Goal: Task Accomplishment & Management: Manage account settings

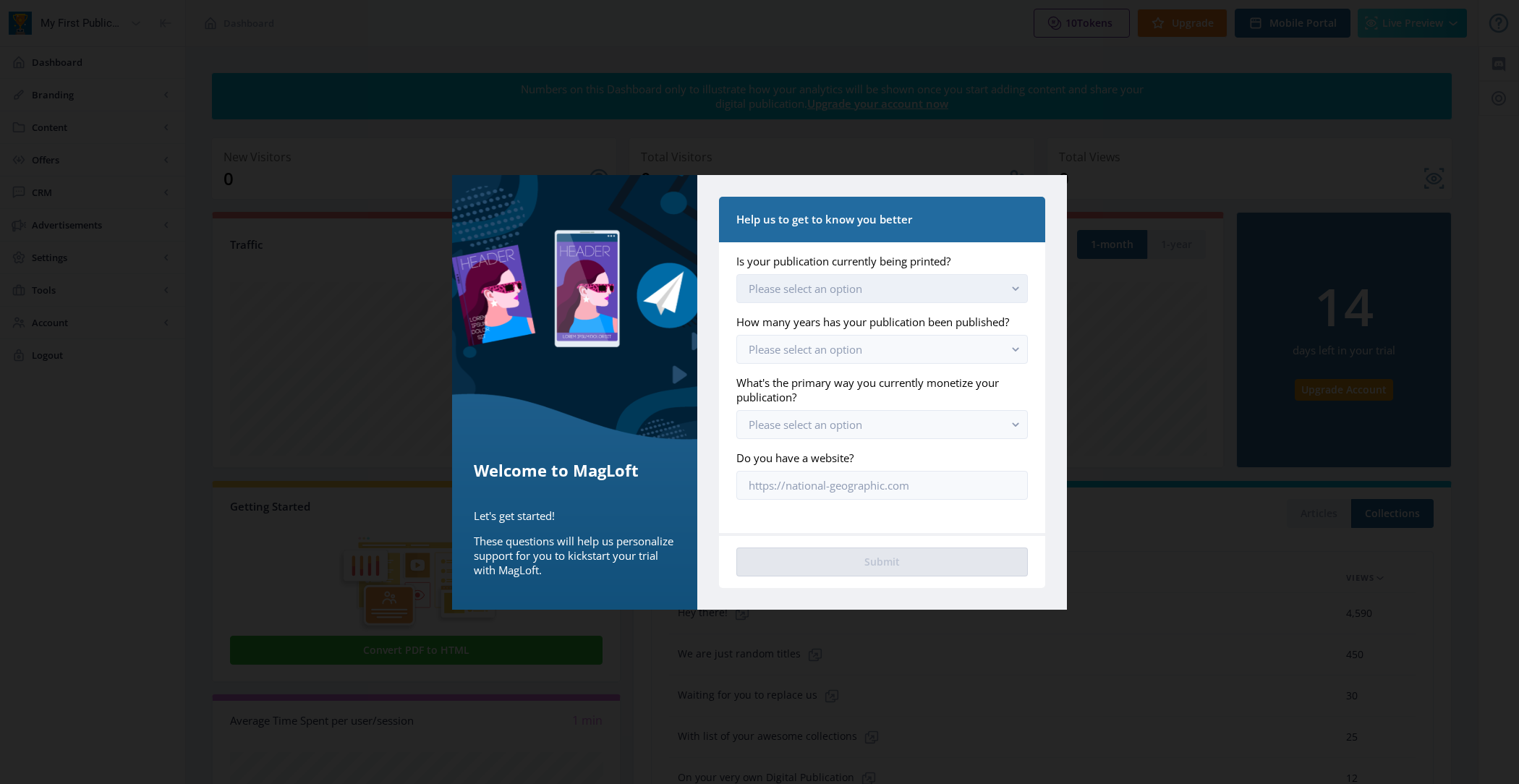
click at [880, 287] on button "Please select an option" at bounding box center [882, 288] width 292 height 29
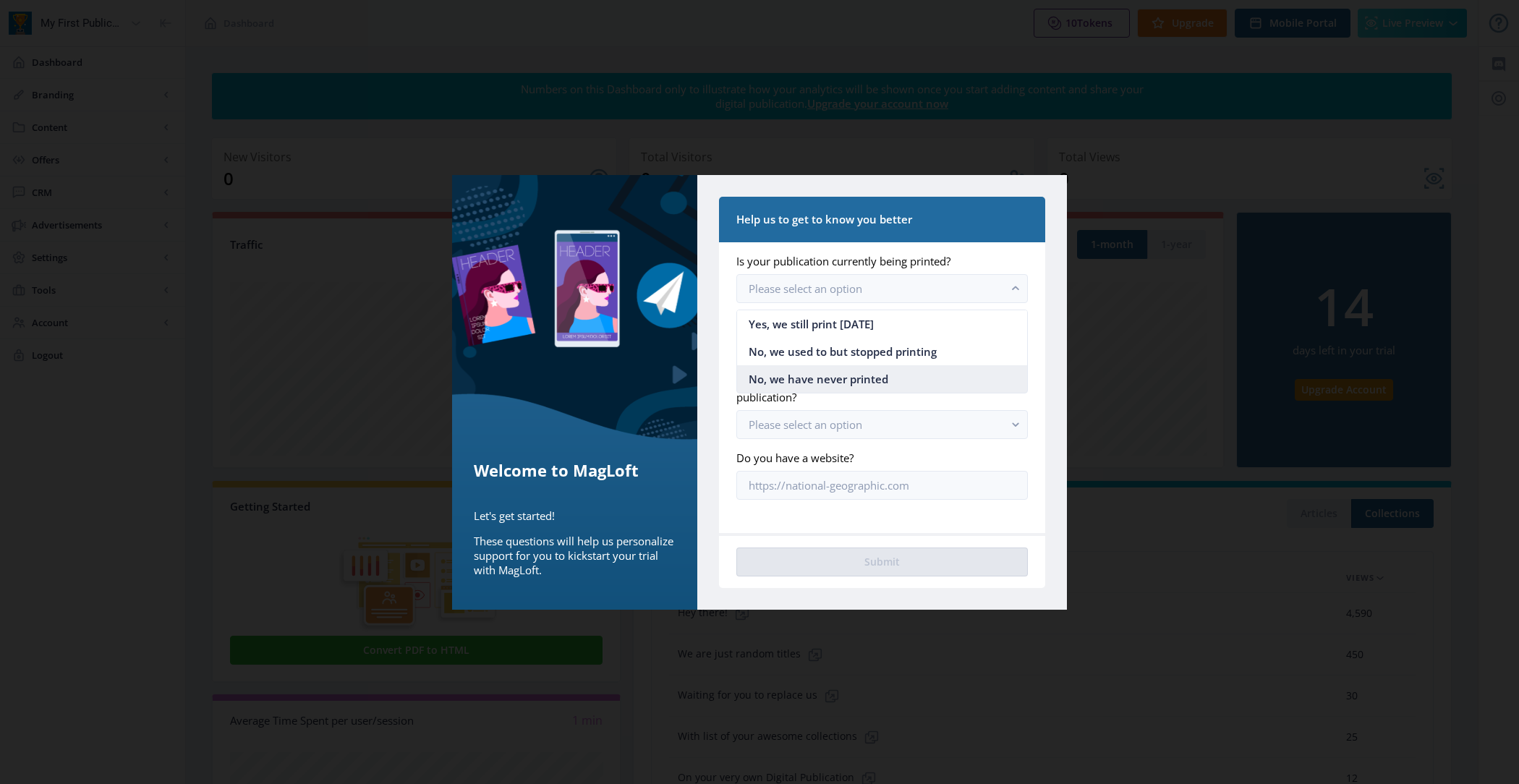
click at [850, 370] on span "No, we have never printed" at bounding box center [818, 378] width 139 height 17
click at [843, 346] on span "Please select an option" at bounding box center [805, 350] width 114 height 15
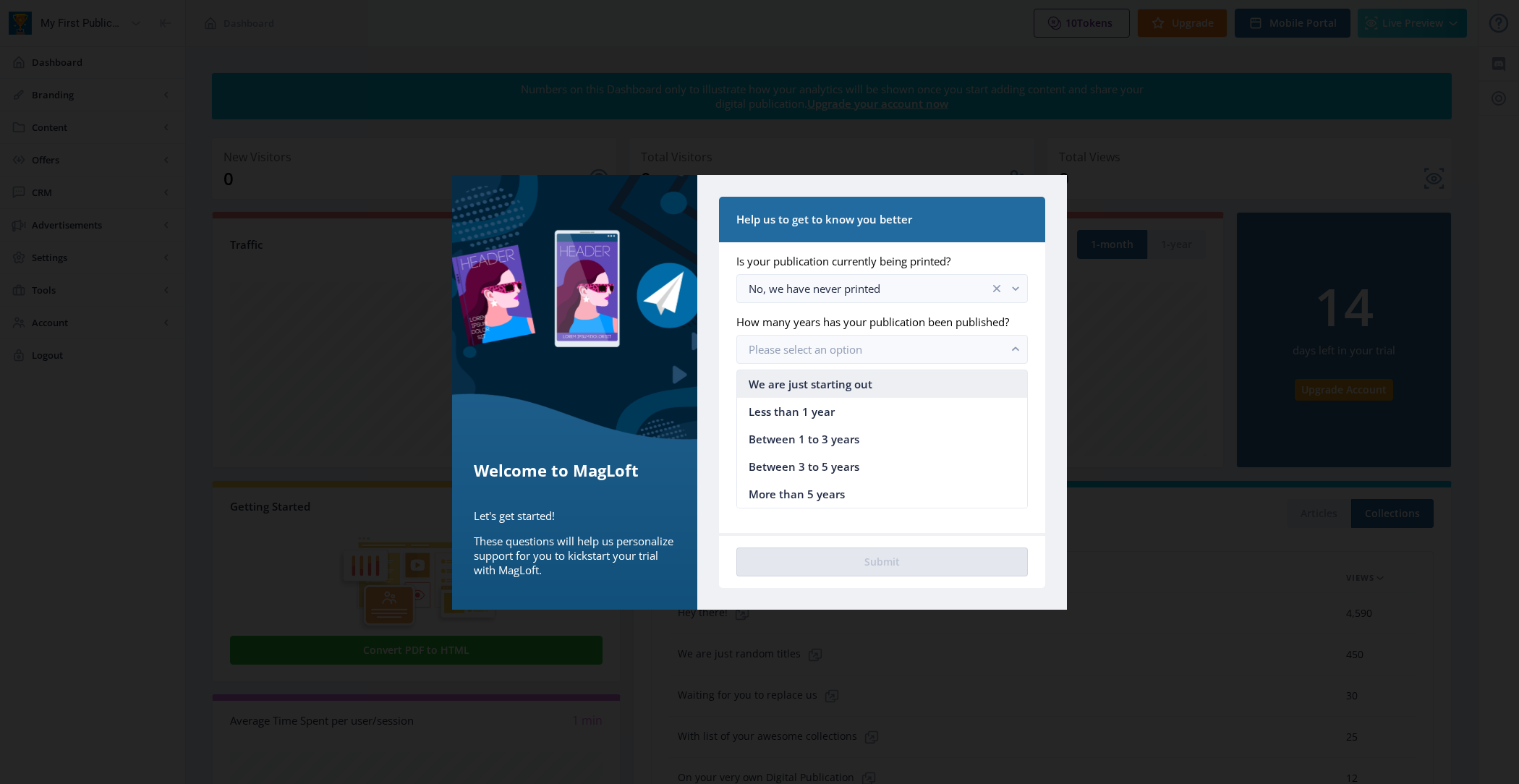
click at [854, 381] on span "We are just starting out" at bounding box center [810, 383] width 124 height 17
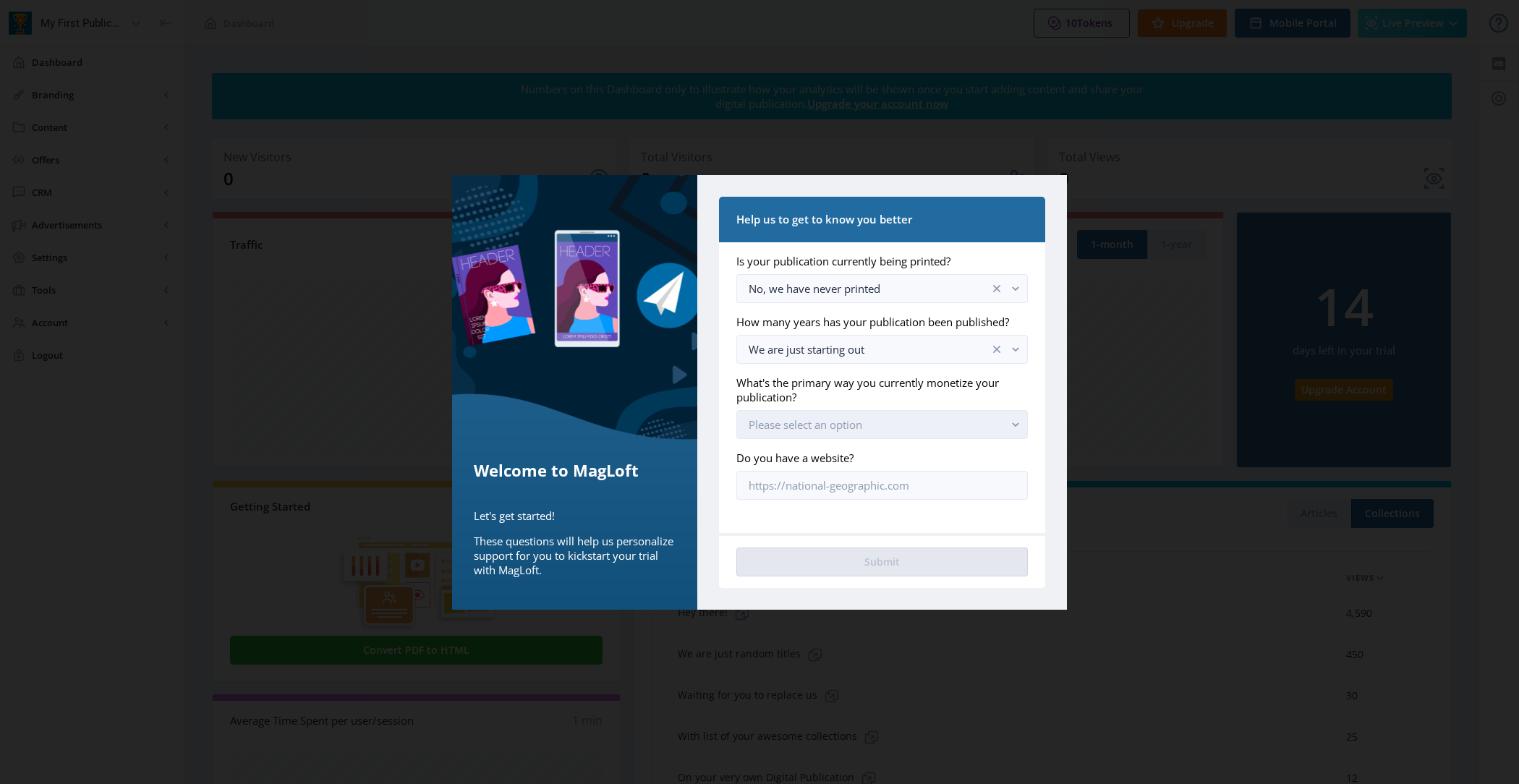
click at [835, 429] on span "Please select an option" at bounding box center [805, 424] width 114 height 15
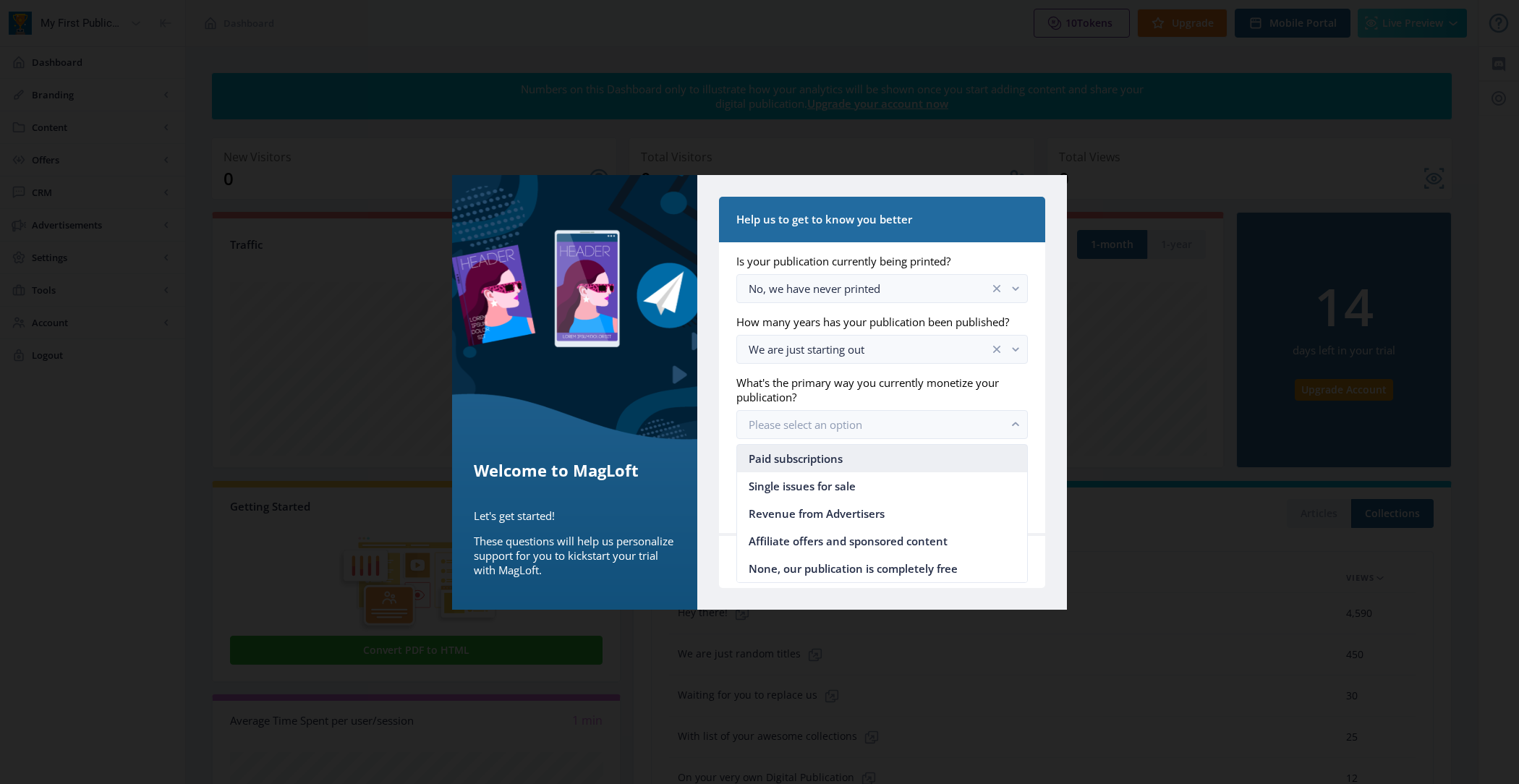
click at [838, 455] on span "Paid subscriptions" at bounding box center [796, 458] width 94 height 17
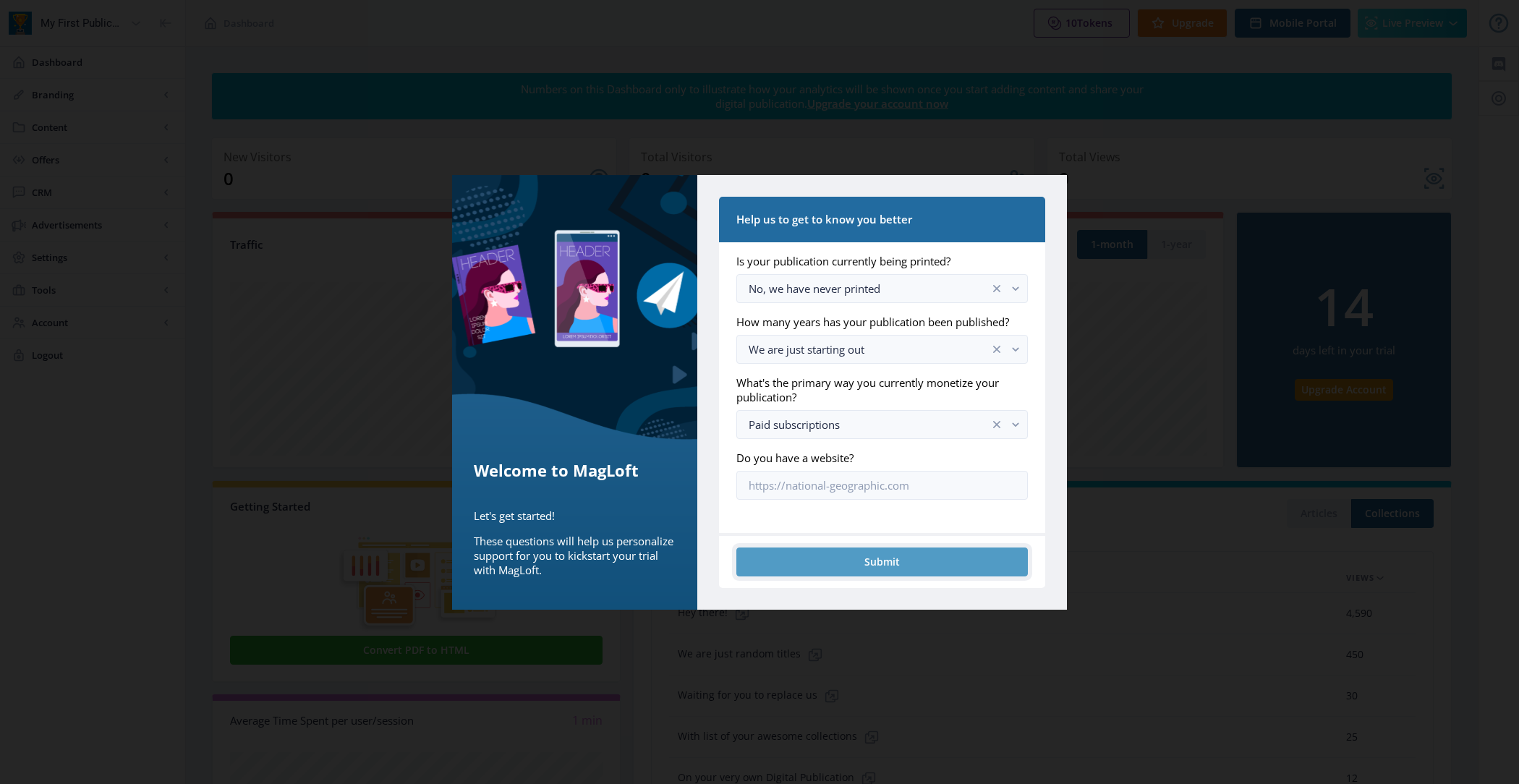
click at [847, 560] on button "Submit" at bounding box center [882, 561] width 292 height 29
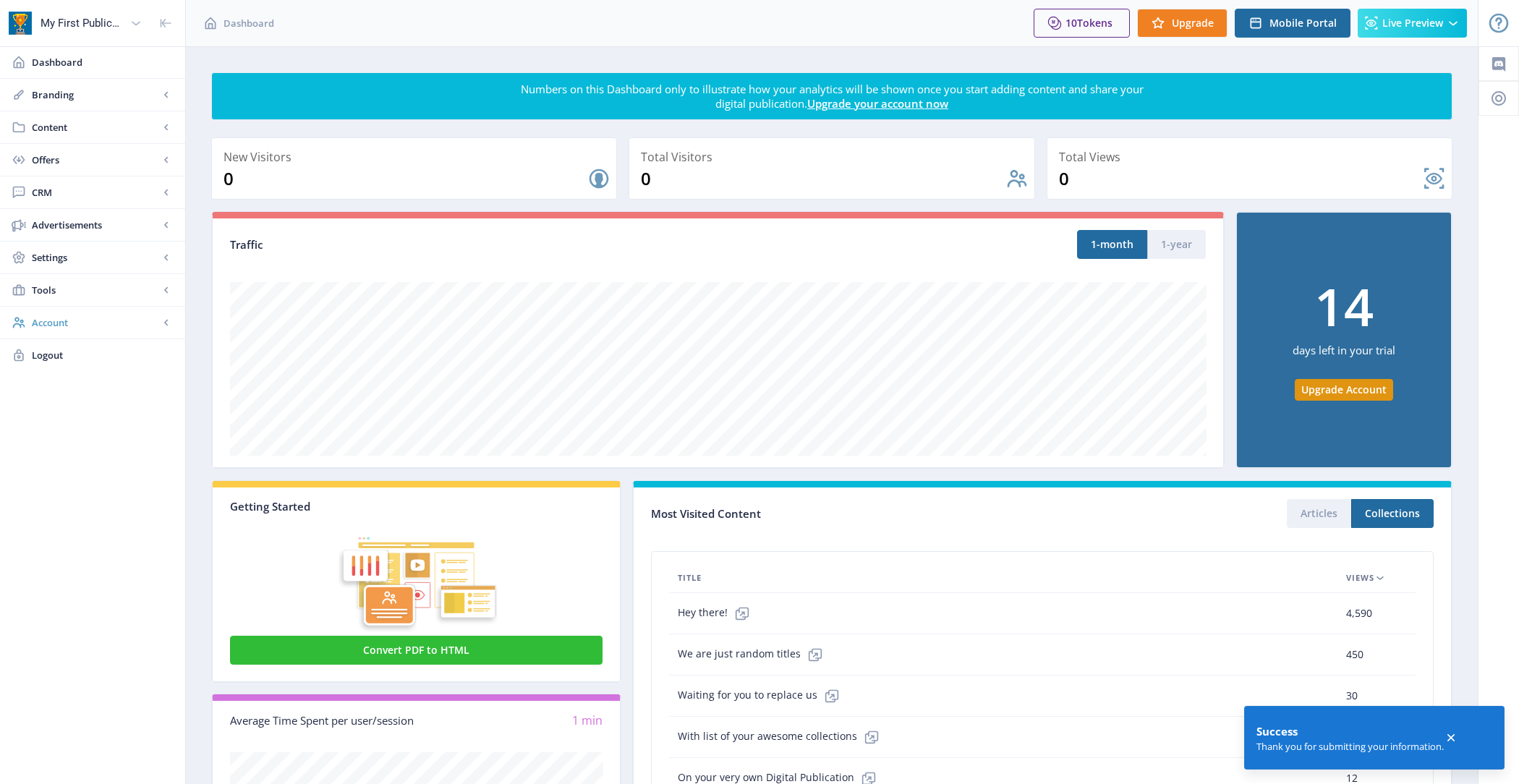
click at [86, 318] on span "Account" at bounding box center [95, 323] width 127 height 15
click at [105, 351] on span "Profile" at bounding box center [109, 356] width 125 height 15
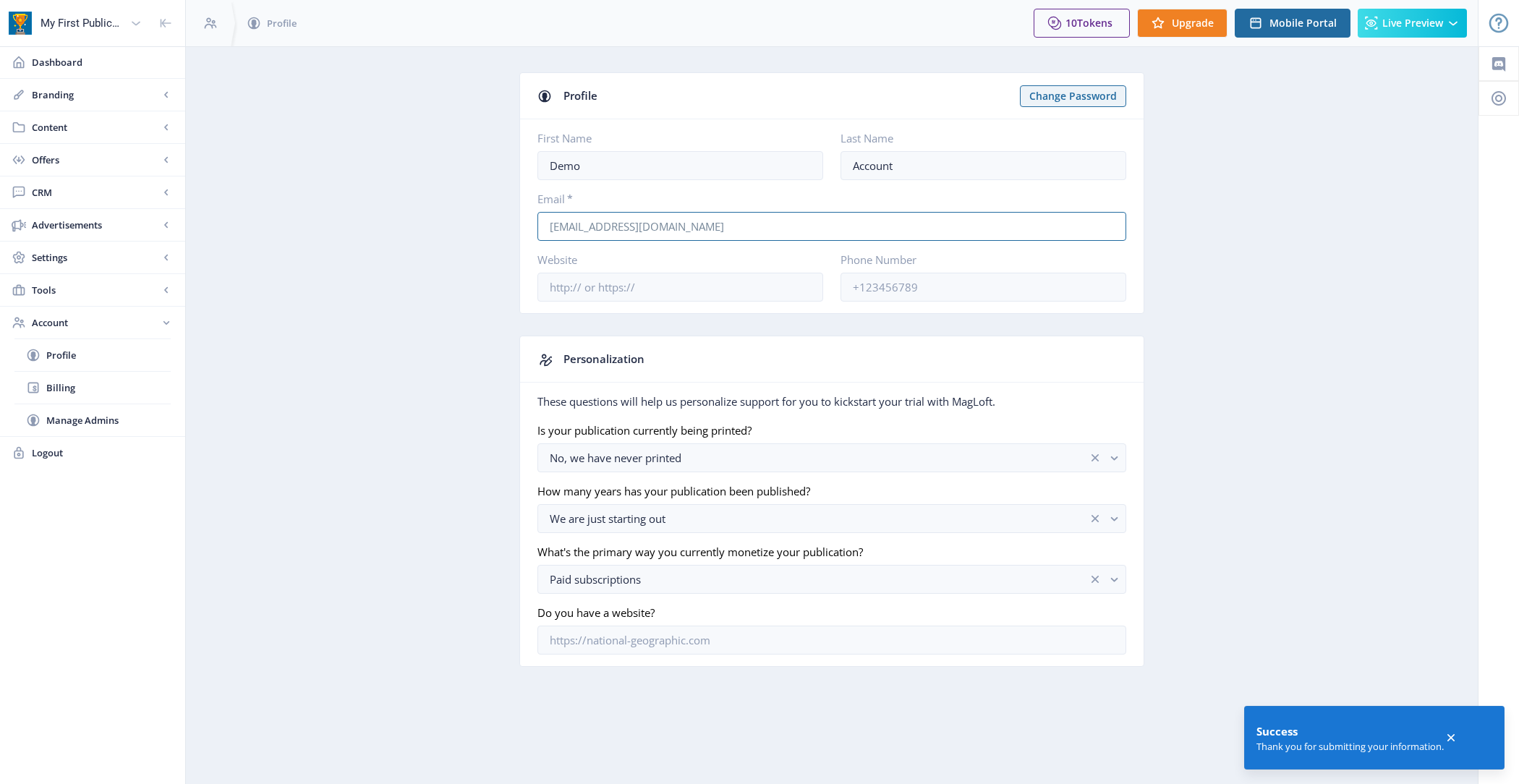
drag, startPoint x: 738, startPoint y: 227, endPoint x: 483, endPoint y: 224, distance: 255.0
click at [483, 224] on app-account-profile "Profile Change Password First Name Demo Last Name Account Email * okka.shakatto…" at bounding box center [832, 380] width 1241 height 616
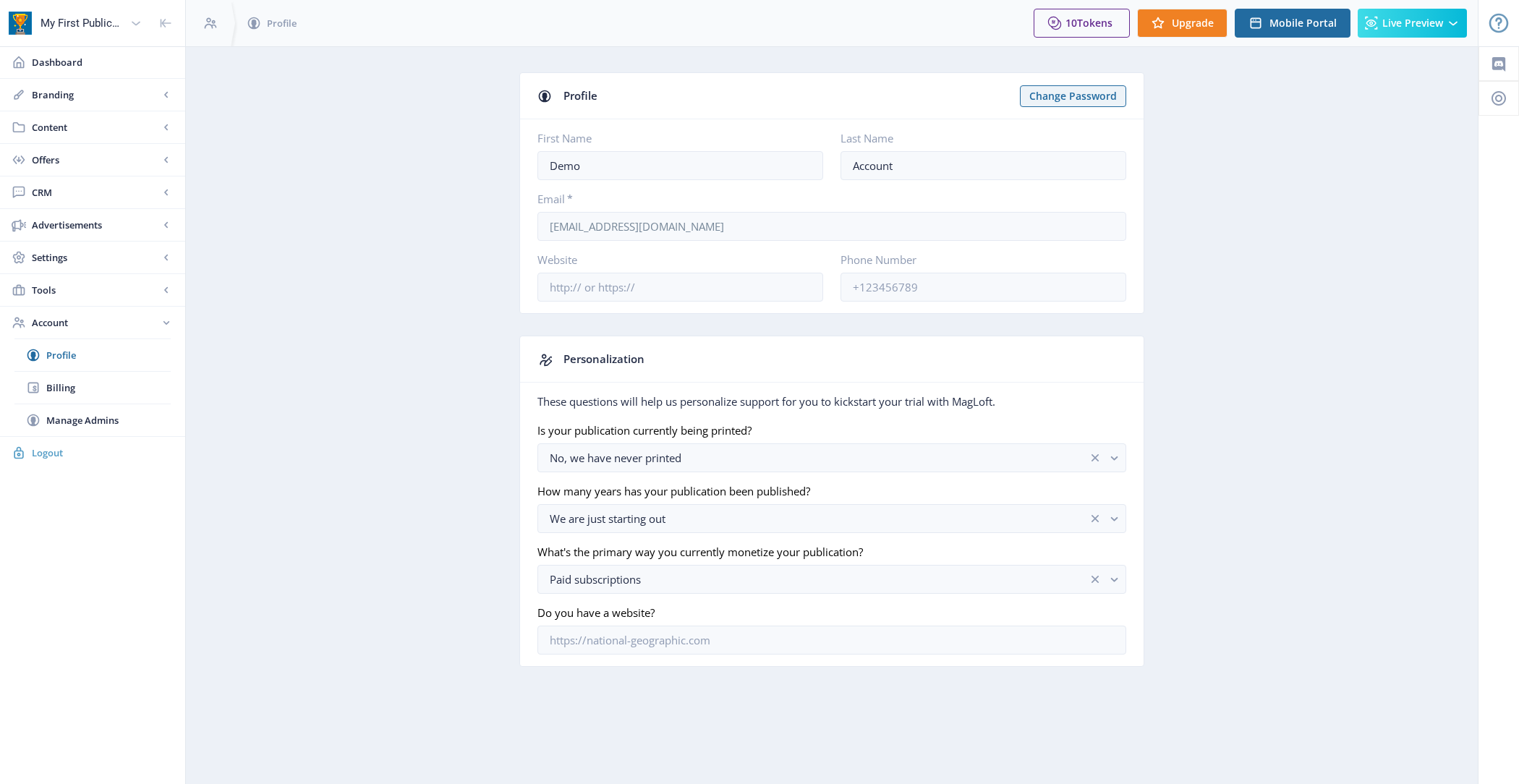
click at [67, 446] on span "Logout" at bounding box center [102, 453] width 142 height 15
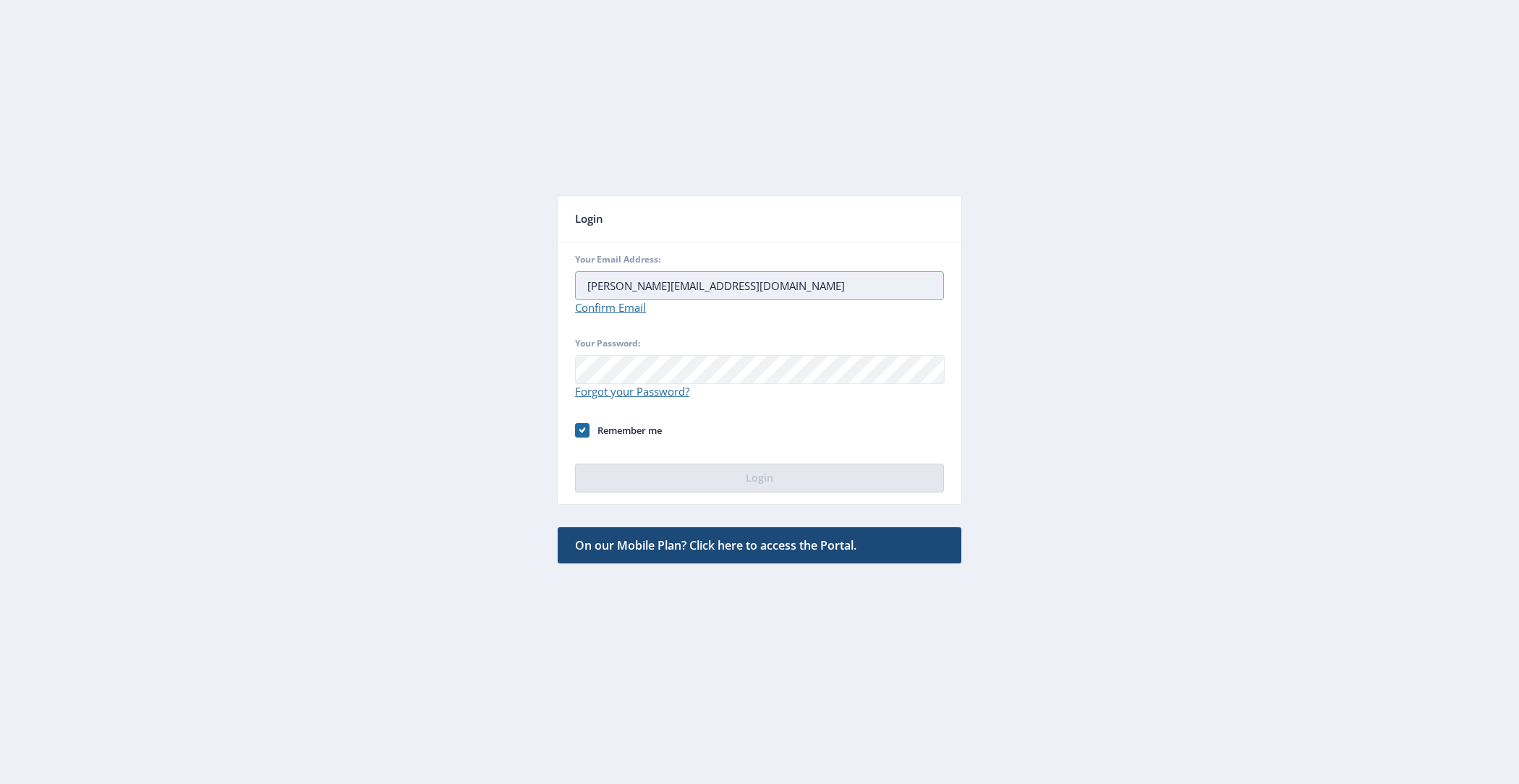
click at [606, 288] on input "[PERSON_NAME][EMAIL_ADDRESS][DOMAIN_NAME]" at bounding box center [760, 285] width 369 height 29
type input "[PERSON_NAME][EMAIL_ADDRESS][DOMAIN_NAME]"
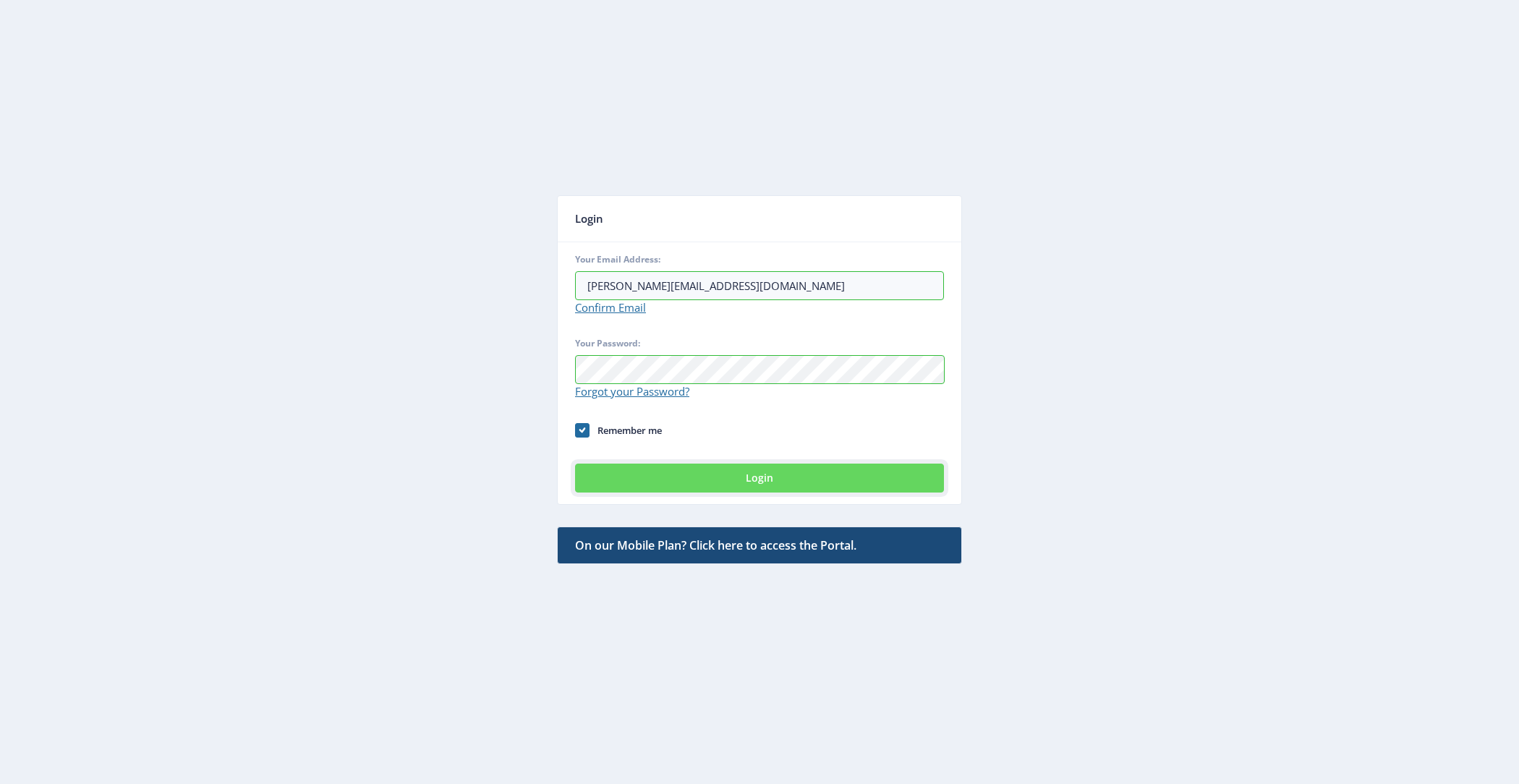
click at [733, 471] on button "Login" at bounding box center [760, 478] width 369 height 29
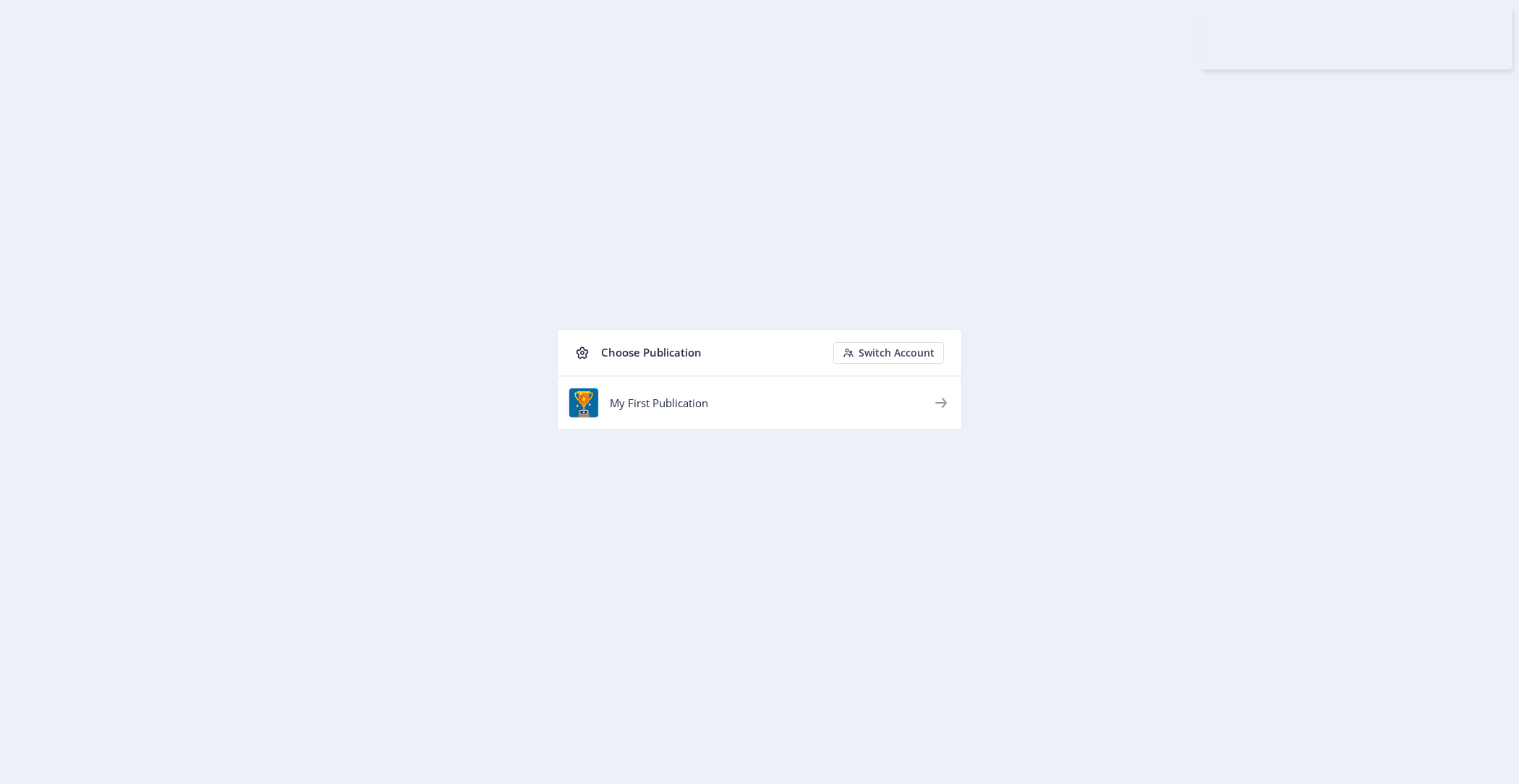
click at [714, 396] on div "My First Publication" at bounding box center [771, 403] width 323 height 15
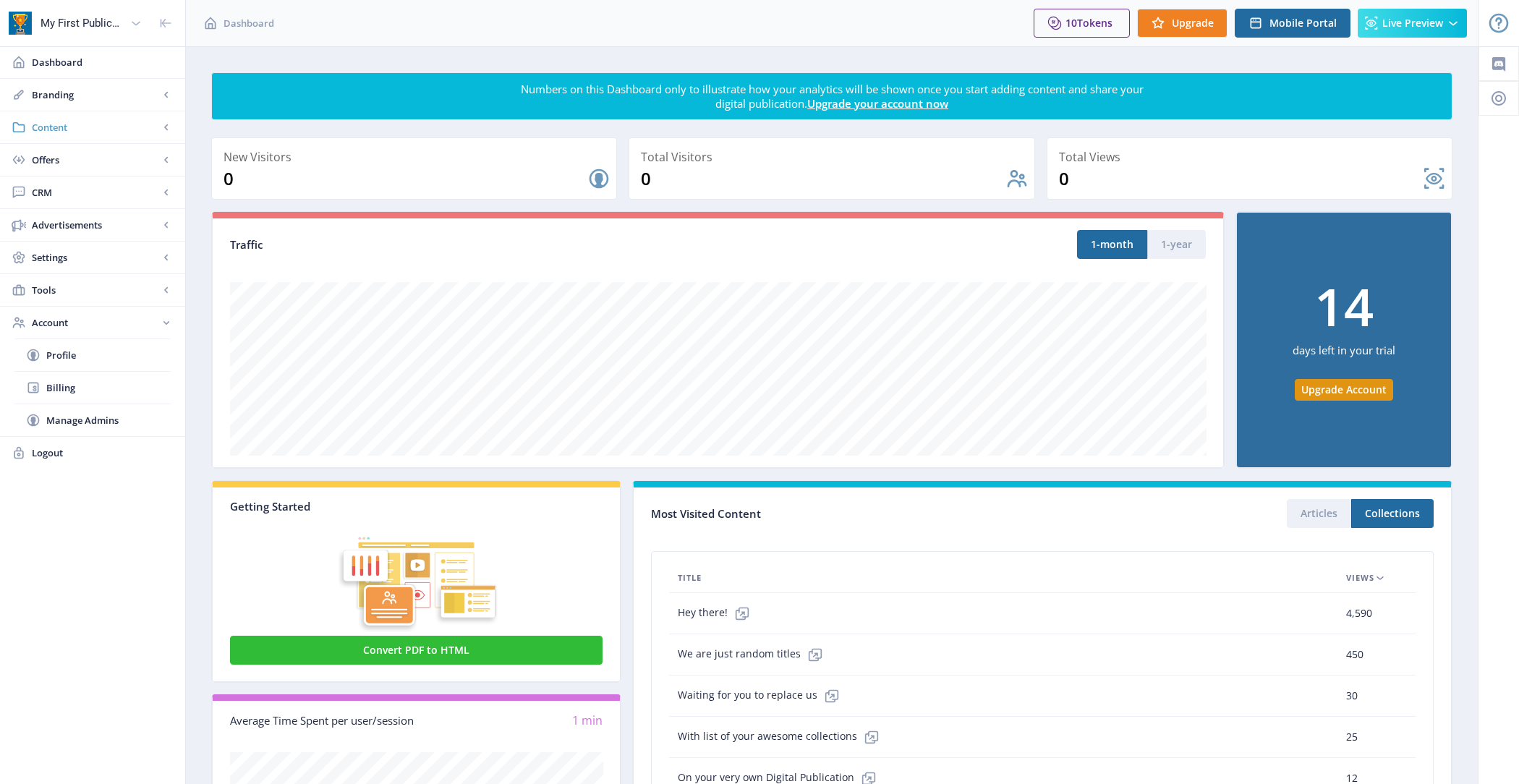
click at [69, 142] on link "Content" at bounding box center [93, 127] width 185 height 32
click at [91, 199] on link "Collections" at bounding box center [93, 192] width 156 height 32
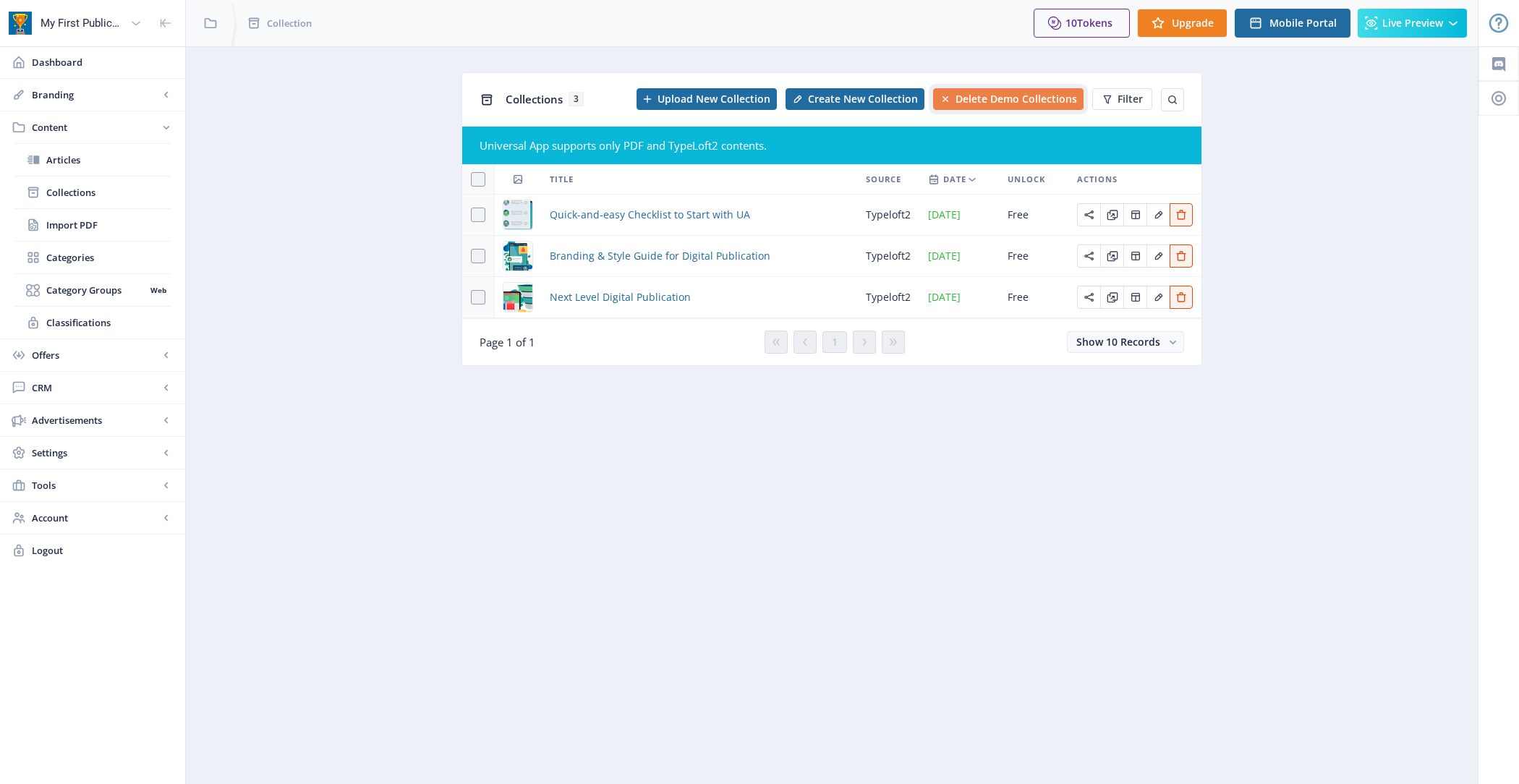
click at [1038, 104] on span "Delete Demo Collections" at bounding box center [1016, 99] width 121 height 11
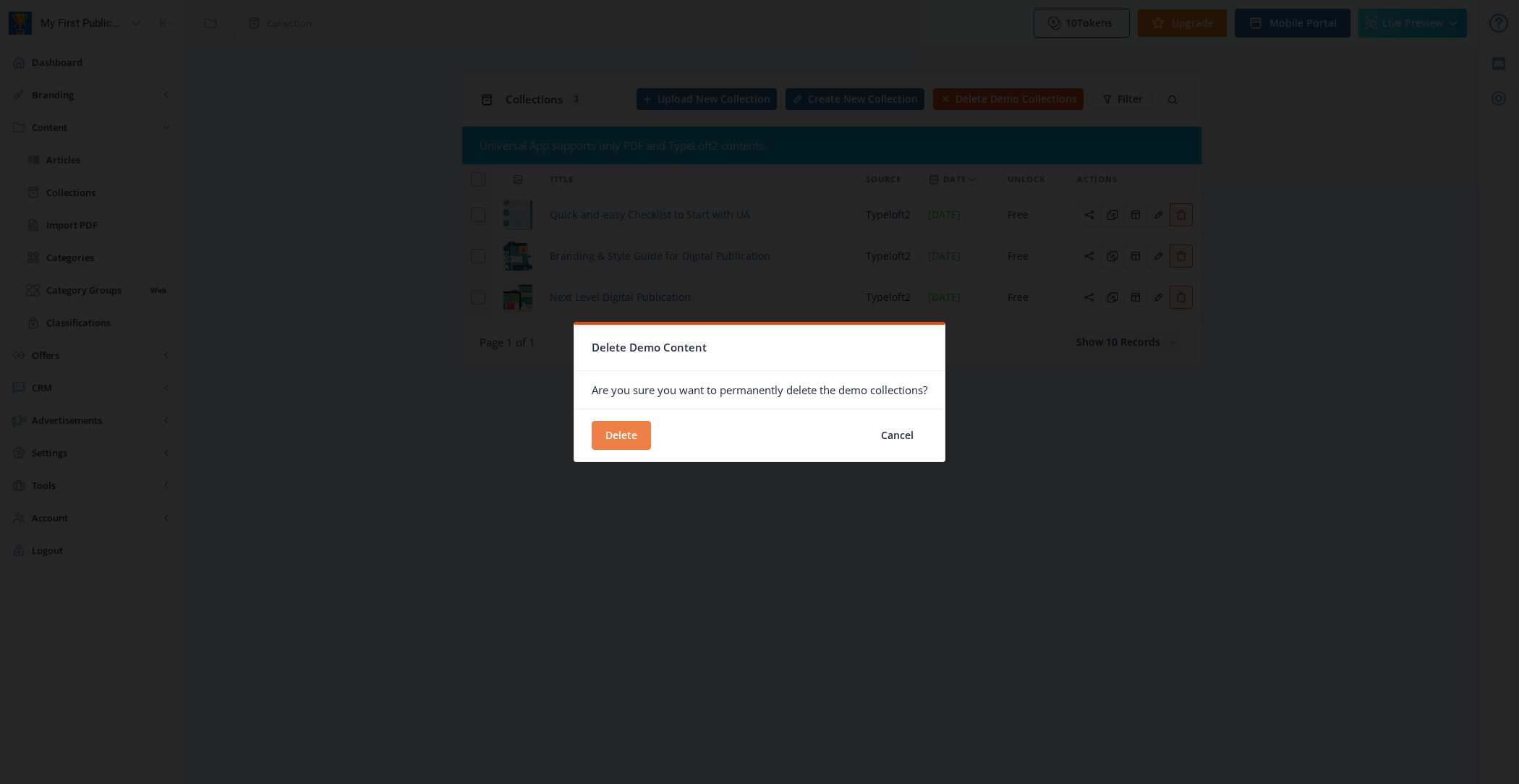
click at [613, 437] on button "Delete" at bounding box center [621, 435] width 59 height 29
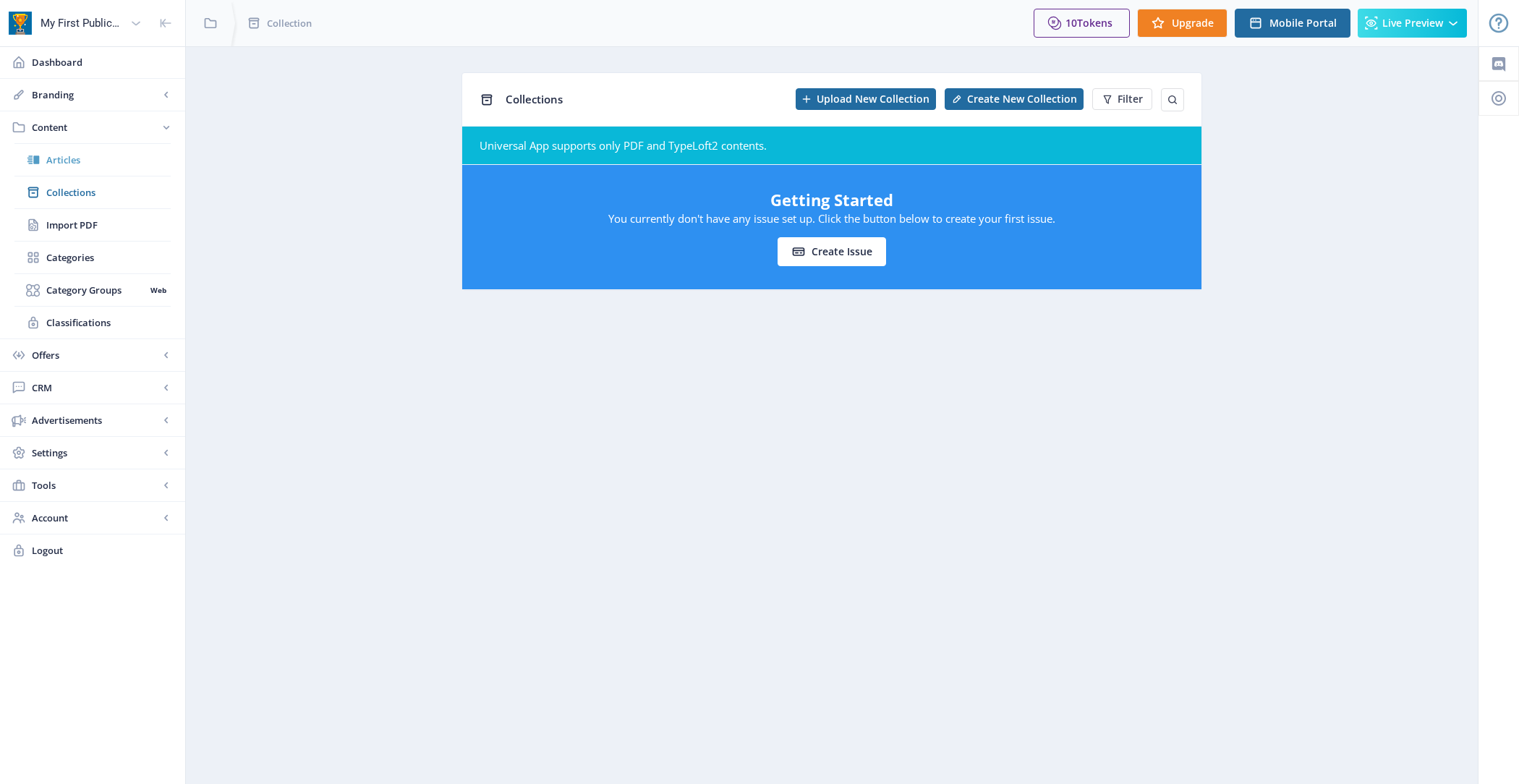
click at [136, 165] on span "Articles" at bounding box center [109, 160] width 125 height 15
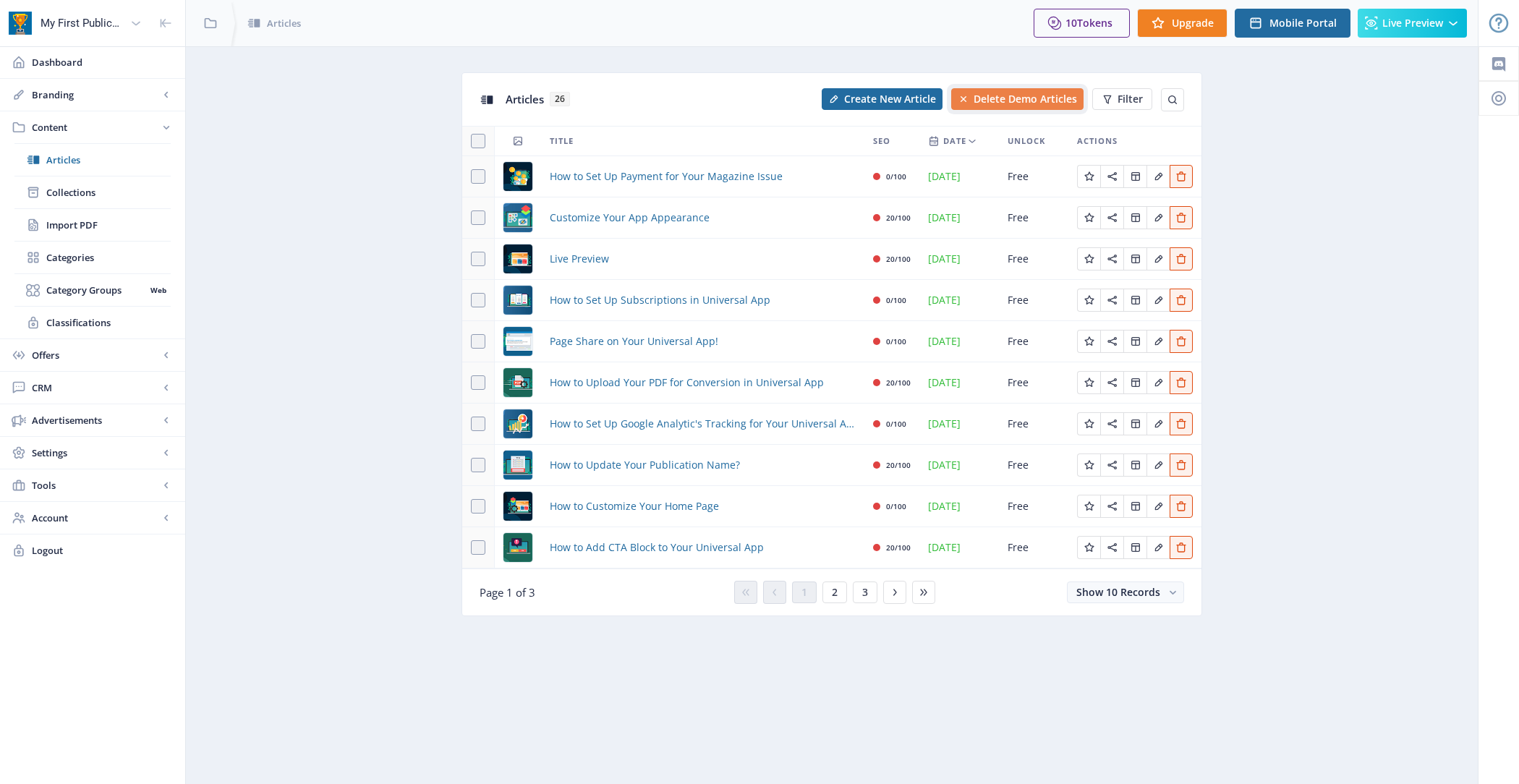
click at [1022, 97] on span "Delete Demo Articles" at bounding box center [1025, 99] width 103 height 11
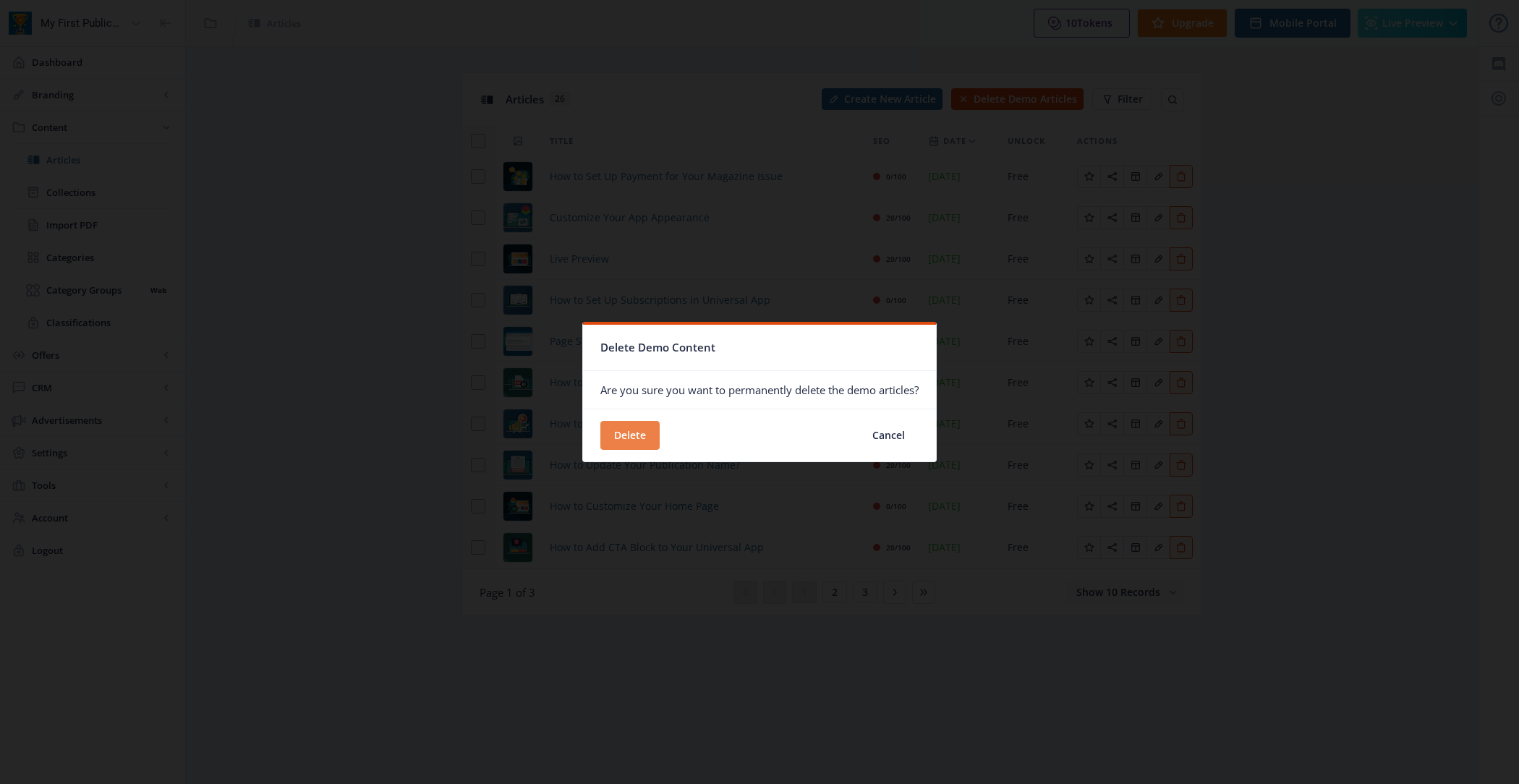
click at [639, 433] on button "Delete" at bounding box center [630, 435] width 59 height 29
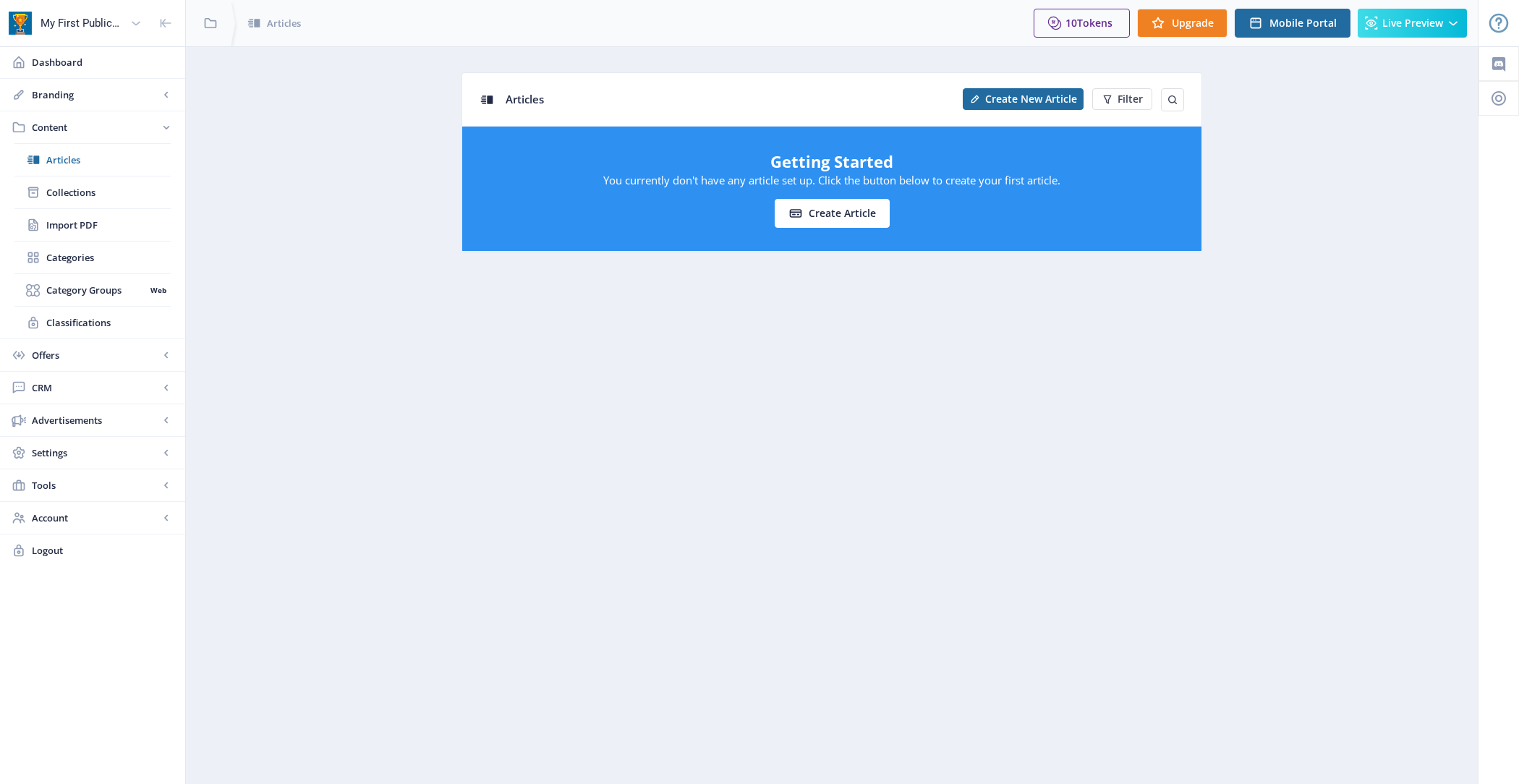
click at [404, 263] on app-content-articles "Articles Create New Article Filter Getting Started You currently don't have any…" at bounding box center [832, 173] width 1241 height 202
click at [97, 510] on span "Account" at bounding box center [95, 518] width 127 height 15
click at [102, 356] on span "Profile" at bounding box center [109, 356] width 125 height 15
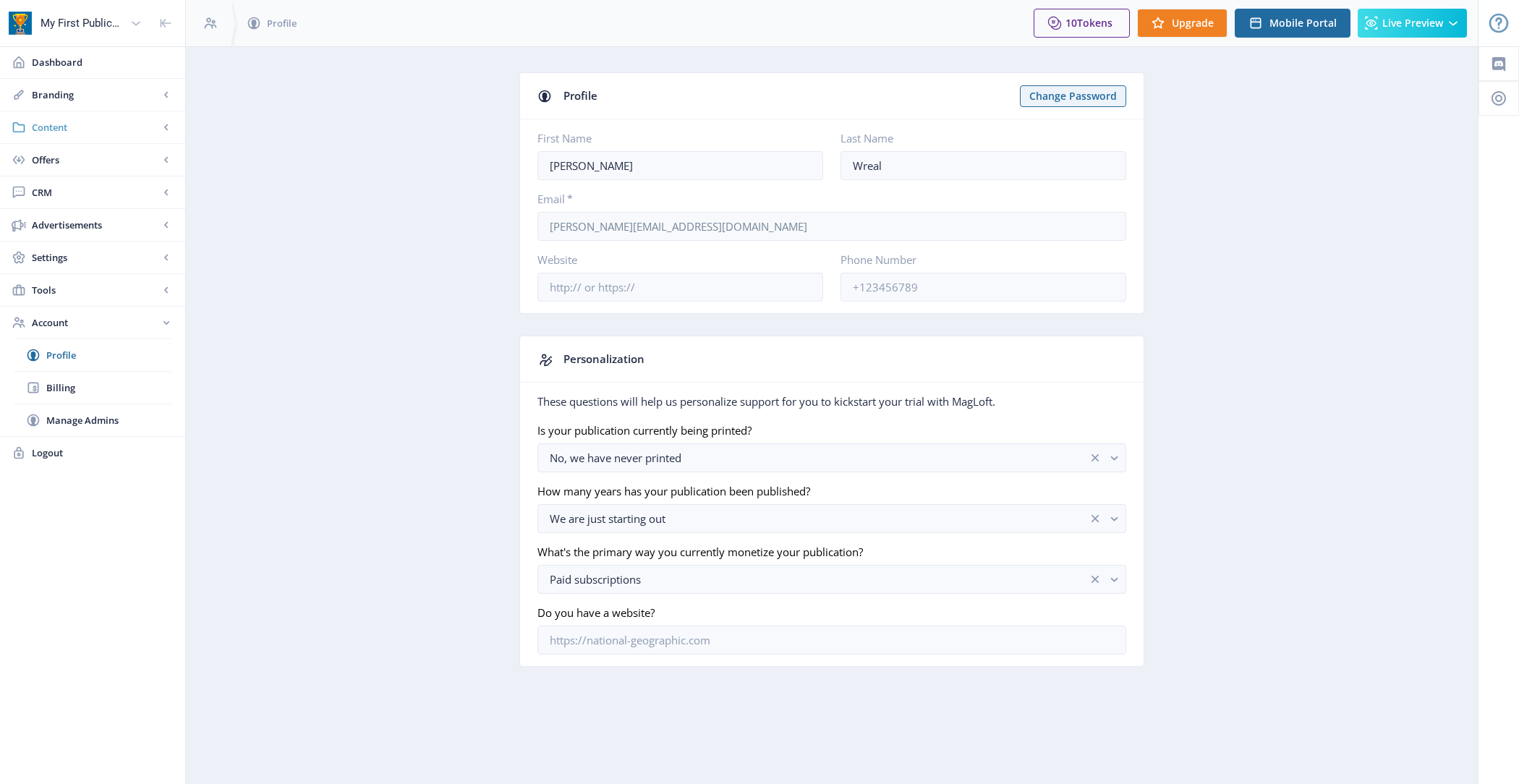
click at [96, 121] on span "Content" at bounding box center [95, 128] width 127 height 15
click at [107, 185] on span "Collections" at bounding box center [109, 193] width 125 height 15
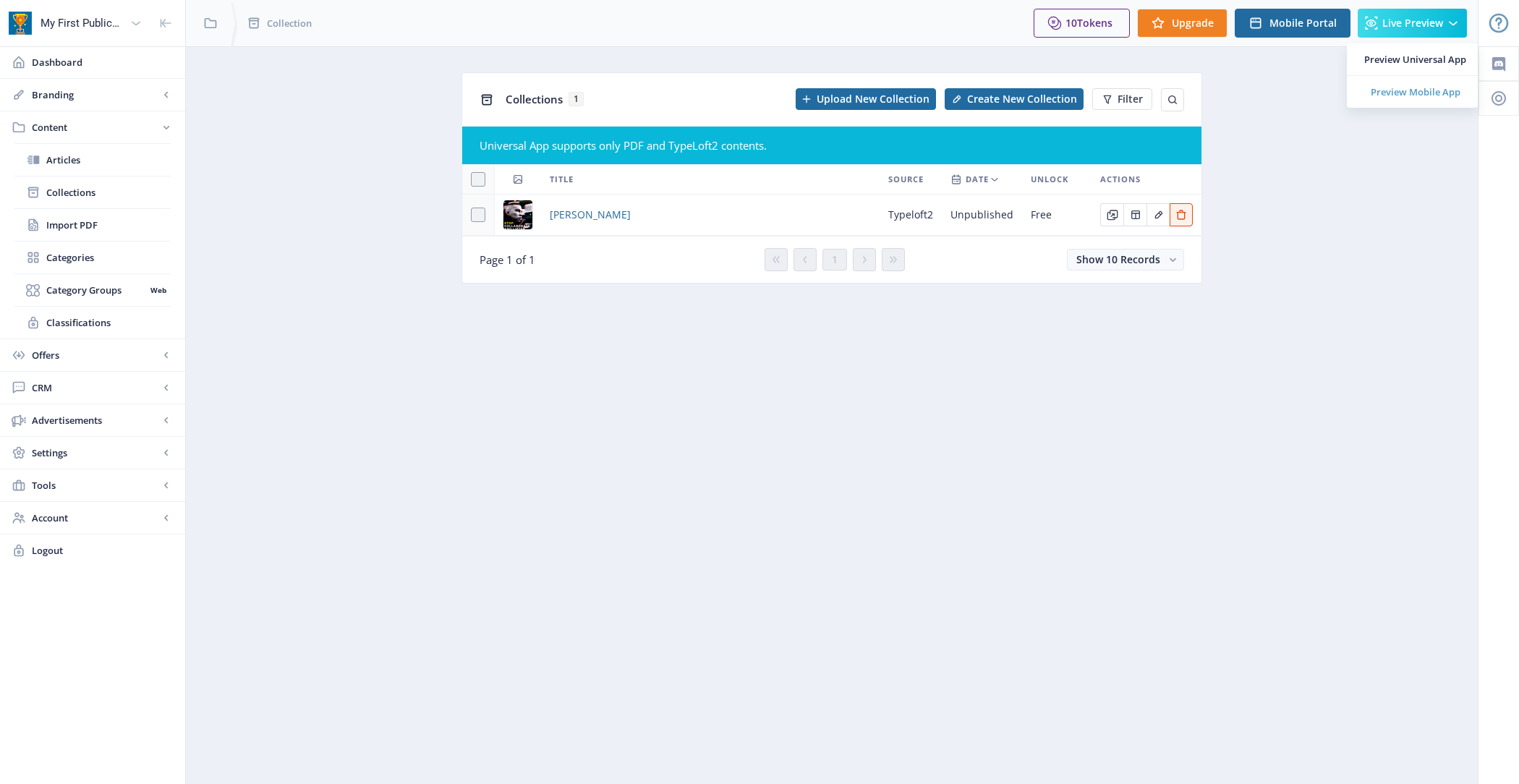
click at [1411, 93] on span "Preview Mobile App" at bounding box center [1415, 92] width 102 height 15
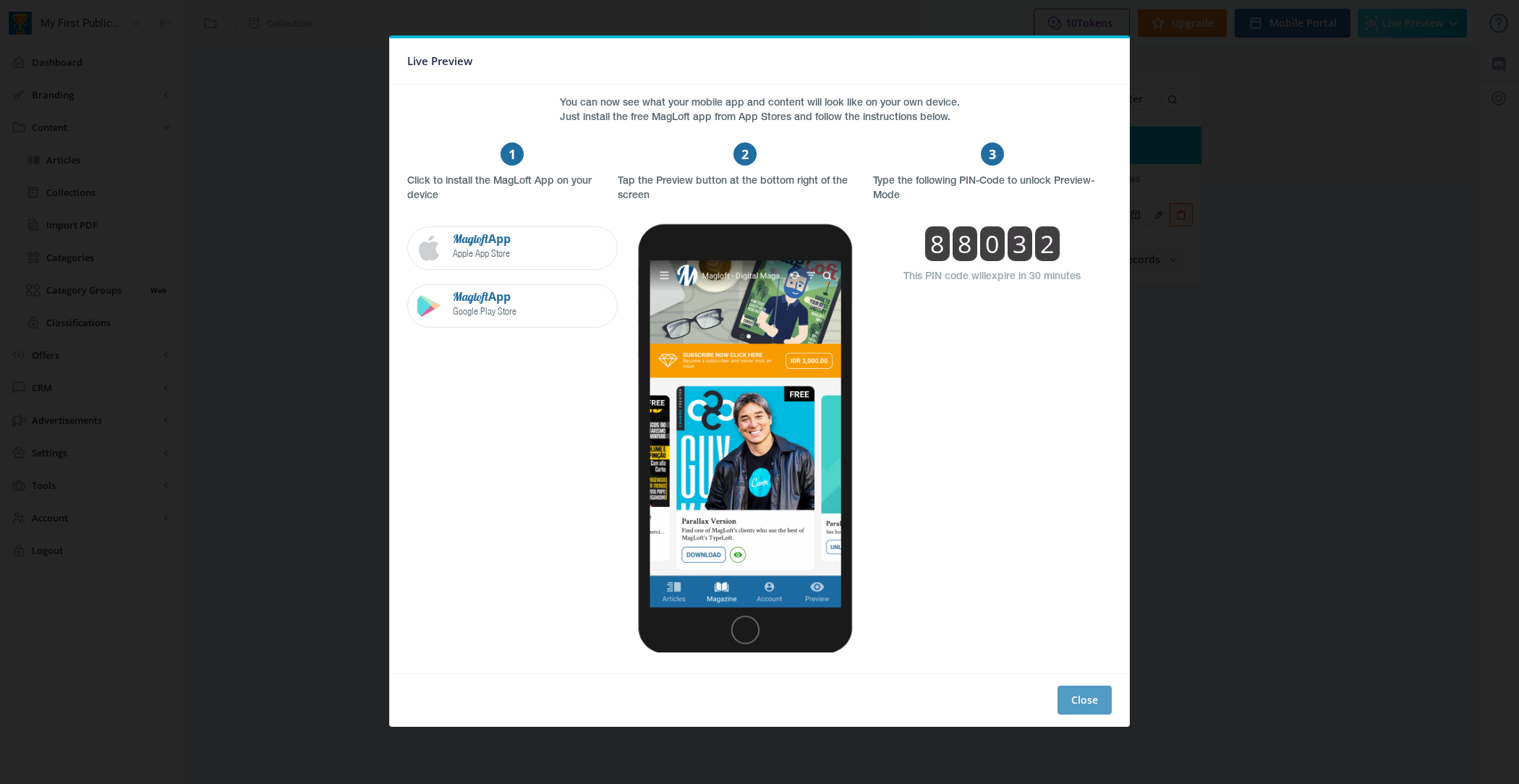
click at [1081, 701] on button "Close" at bounding box center [1085, 700] width 54 height 29
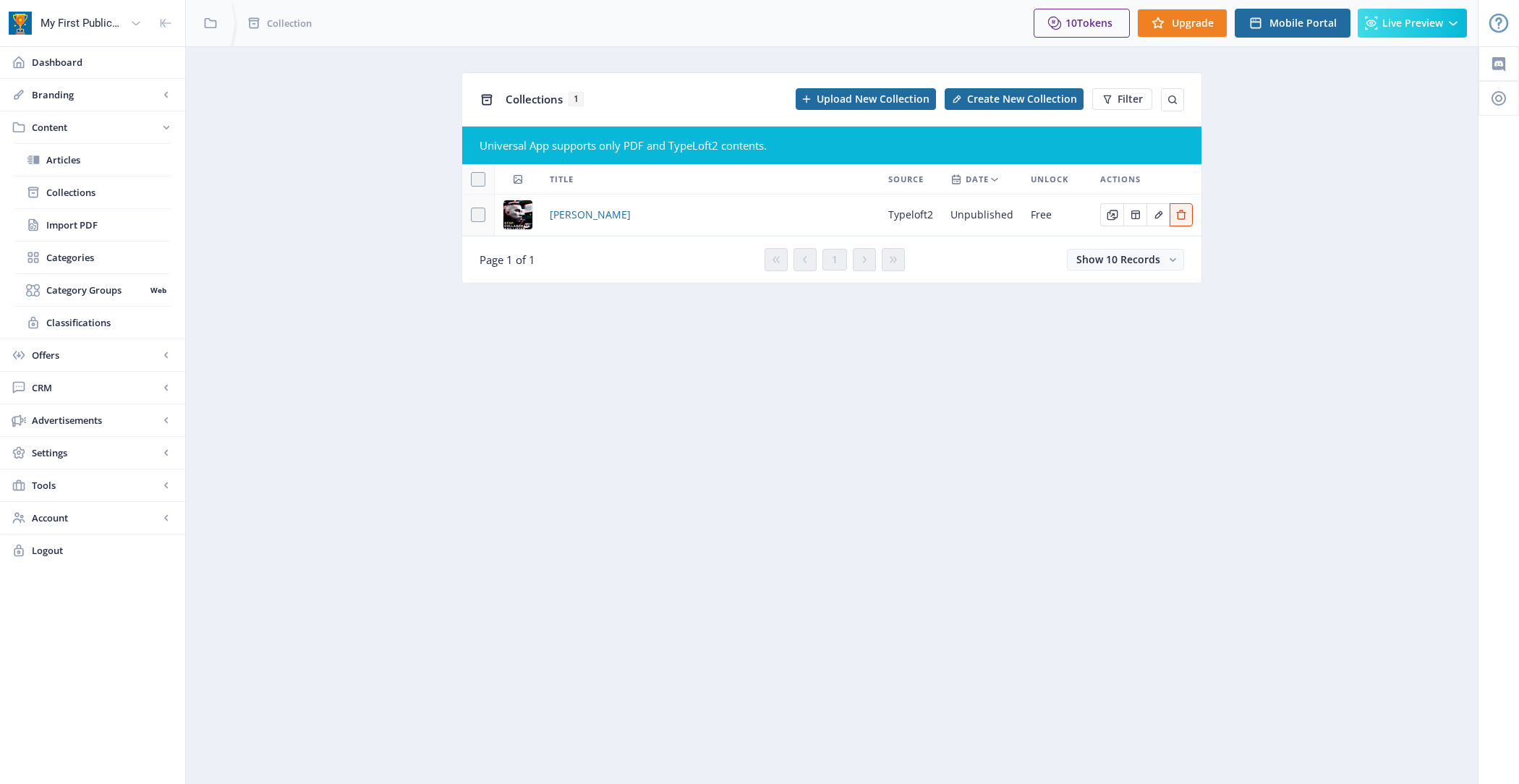
click at [626, 221] on div "[PERSON_NAME]" at bounding box center [710, 215] width 321 height 17
click at [603, 218] on span "[PERSON_NAME]" at bounding box center [590, 215] width 81 height 17
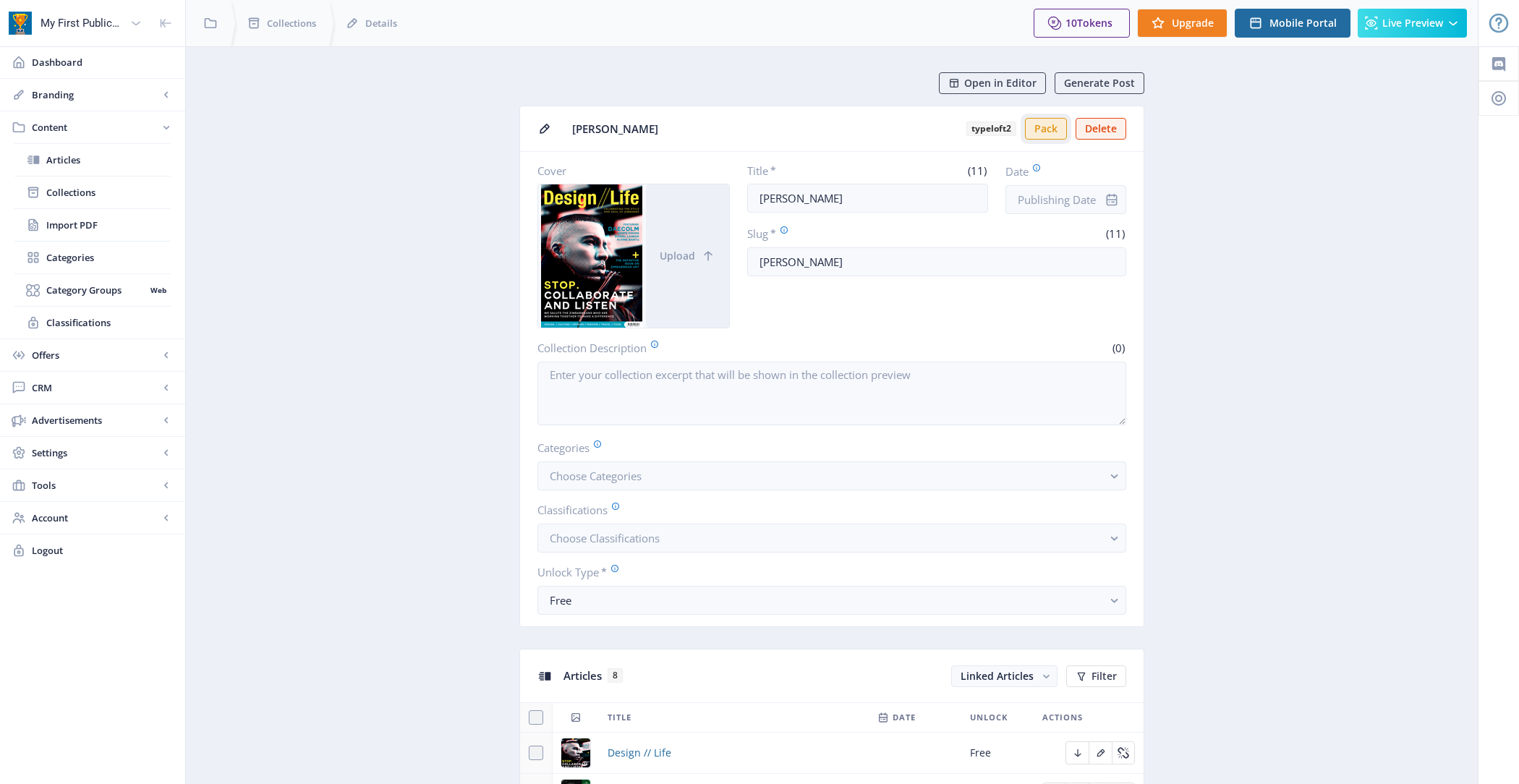
click at [1058, 129] on button "Pack" at bounding box center [1045, 129] width 42 height 21
click at [1427, 81] on link "Preview Mobile App" at bounding box center [1412, 92] width 131 height 32
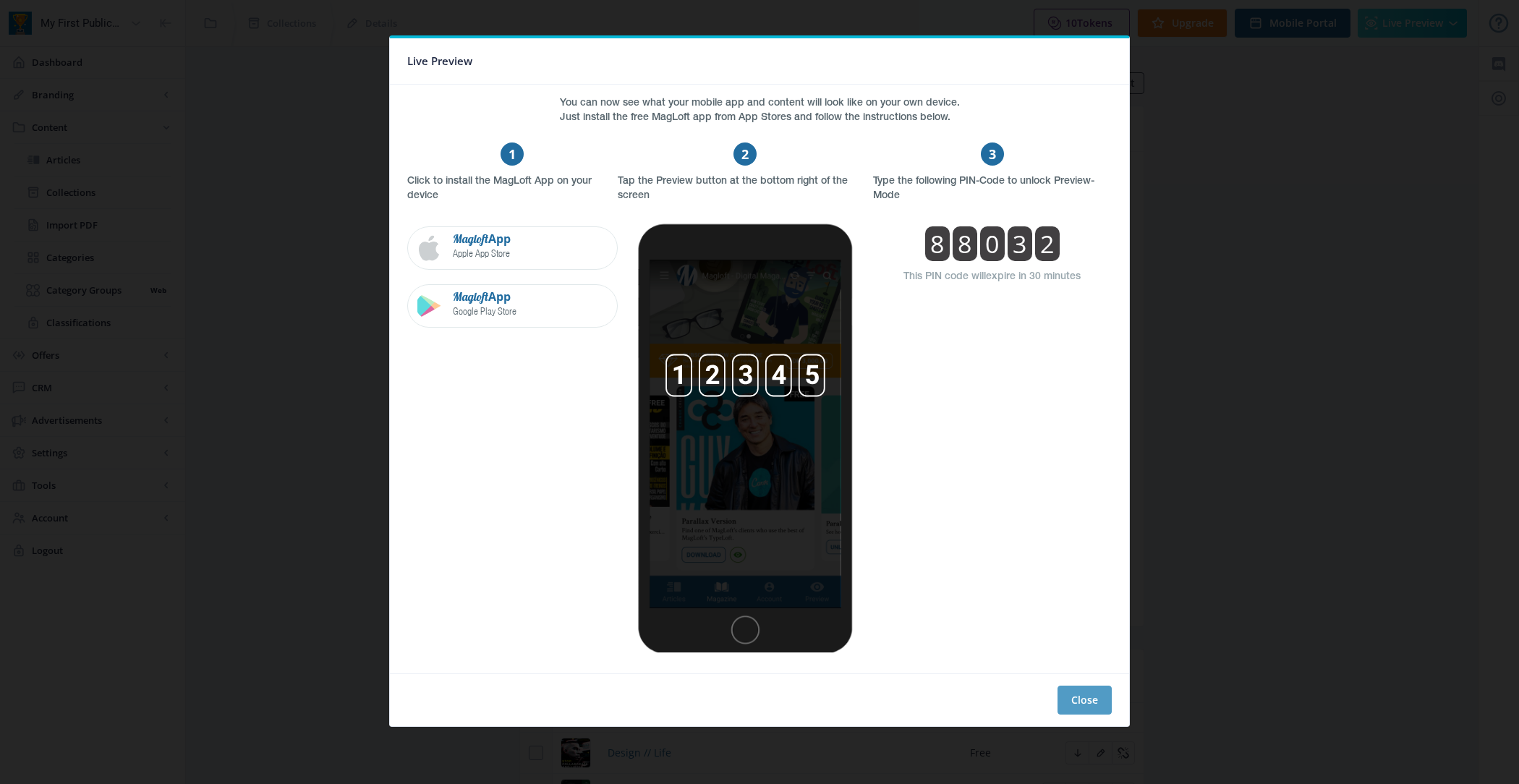
click at [1084, 696] on button "Close" at bounding box center [1085, 700] width 54 height 29
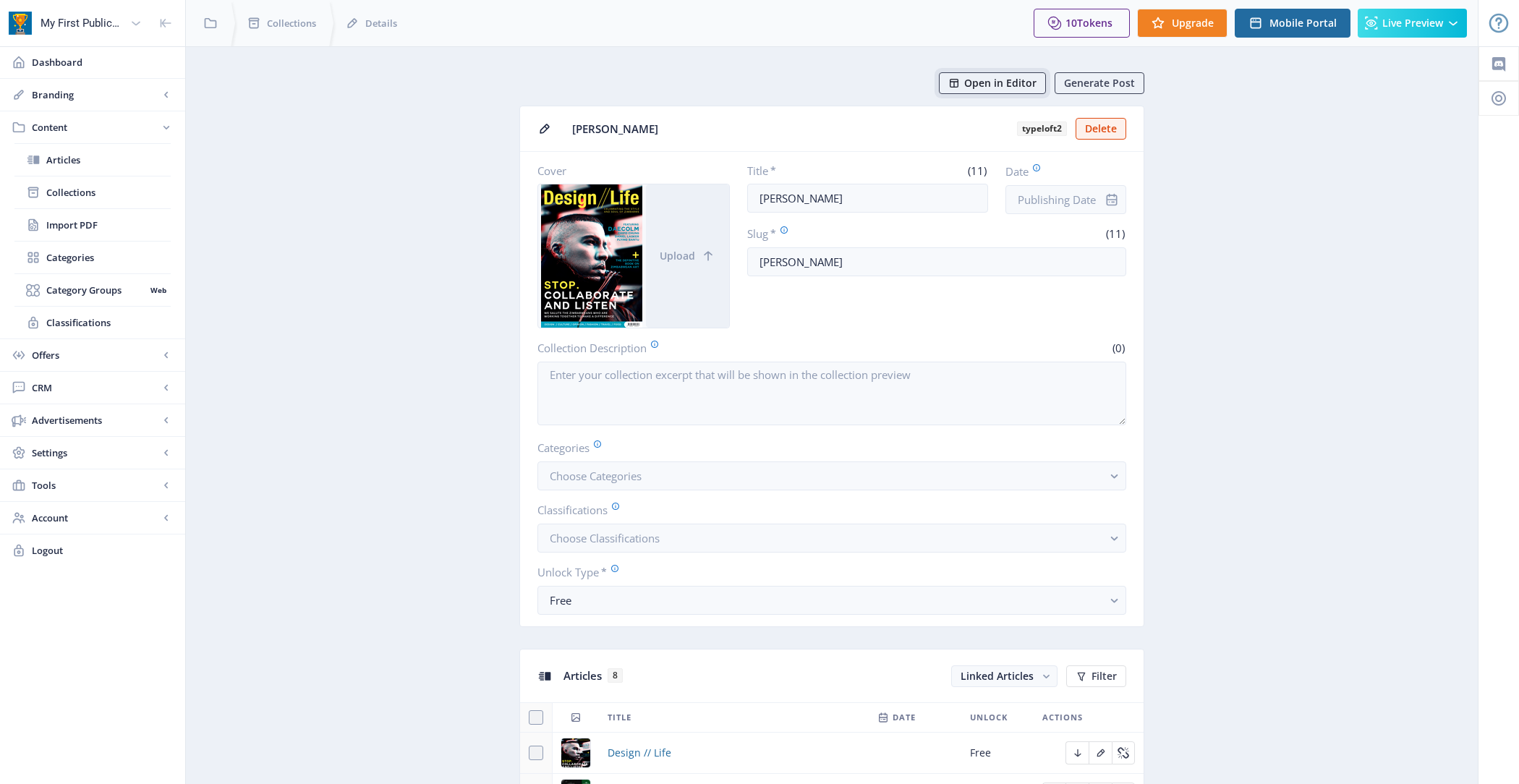
click at [973, 89] on span "Open in Editor" at bounding box center [1000, 83] width 72 height 11
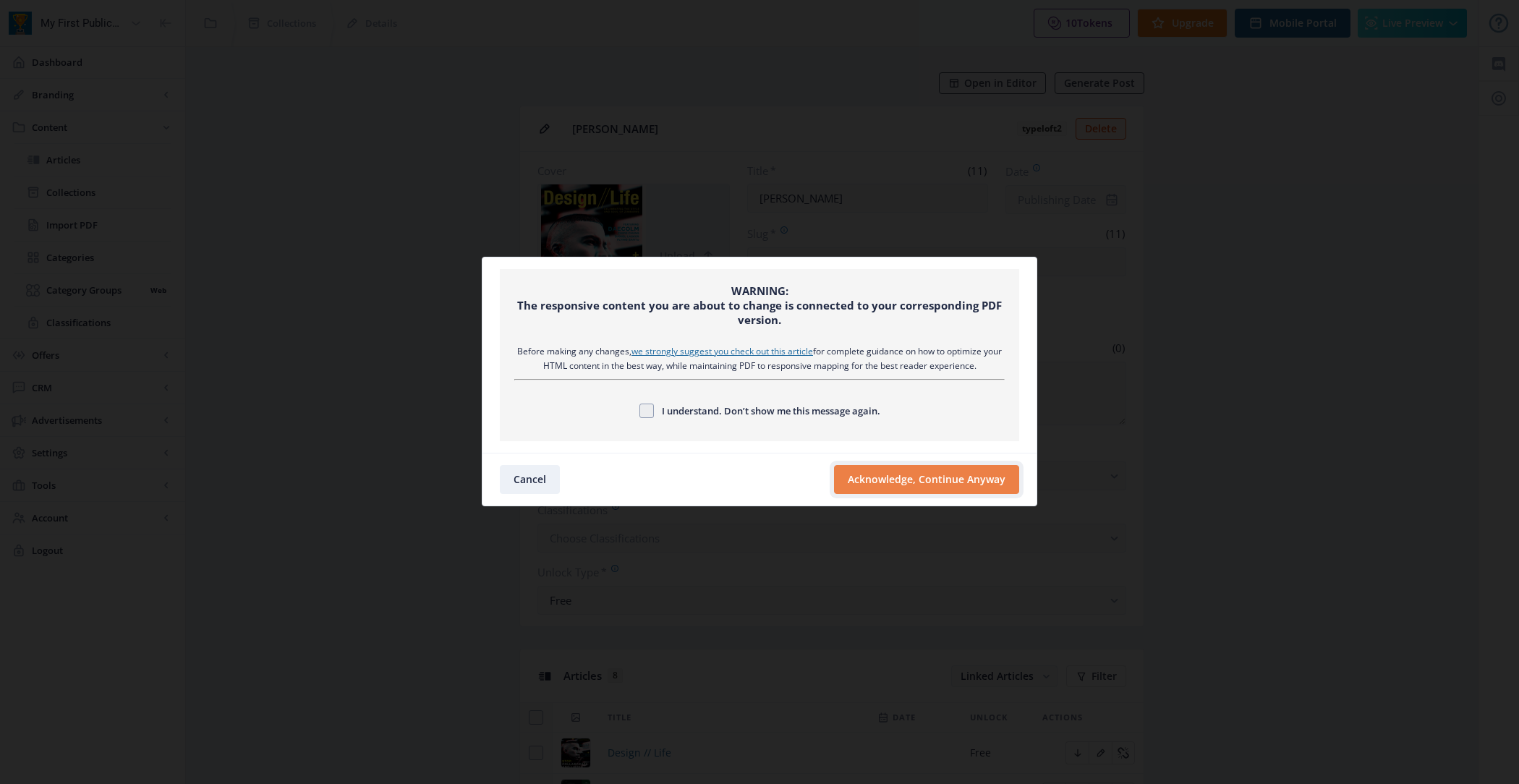
click at [874, 475] on button "Acknowledge, Continue Anyway" at bounding box center [927, 479] width 185 height 29
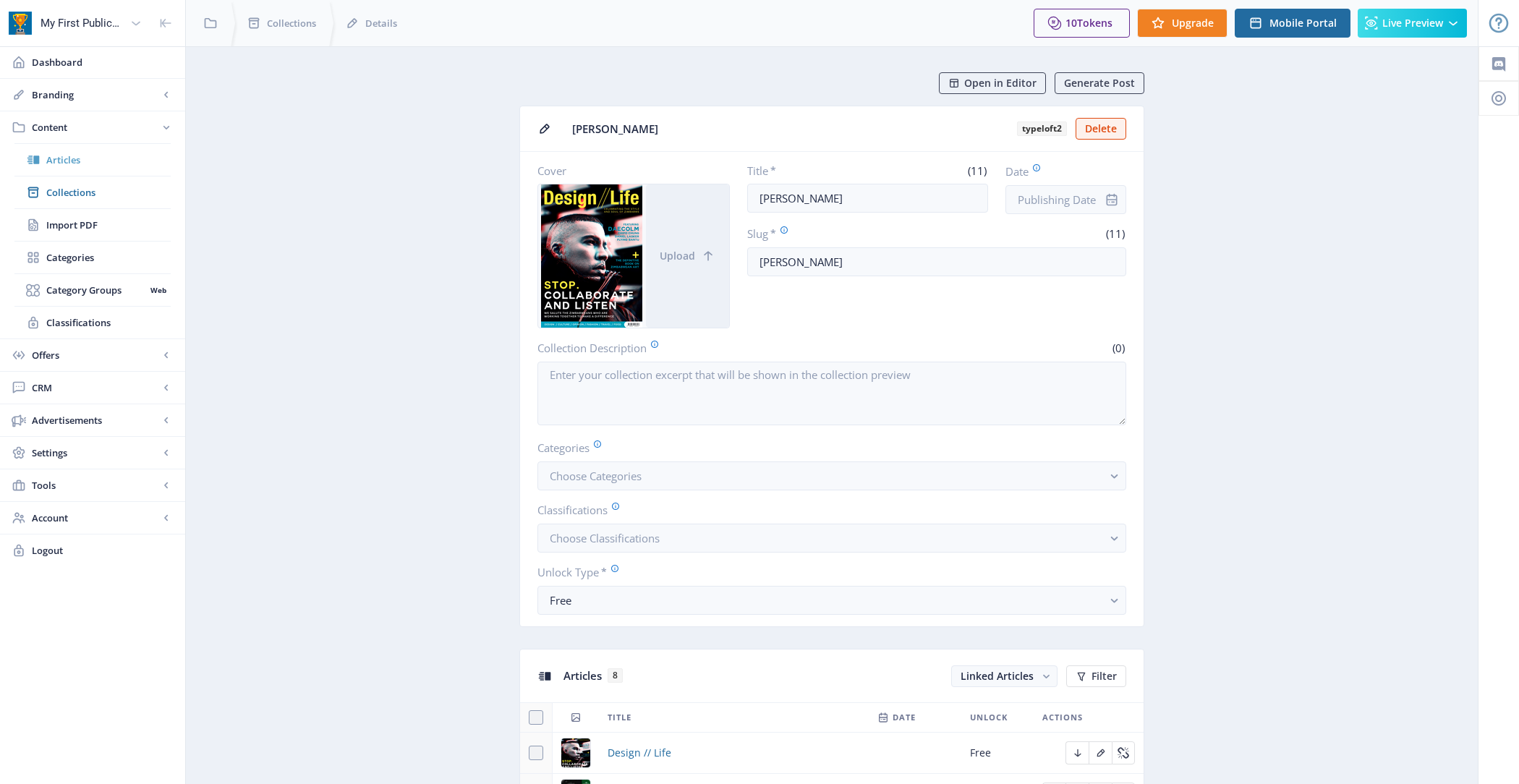
click at [107, 174] on link "Articles" at bounding box center [93, 160] width 156 height 32
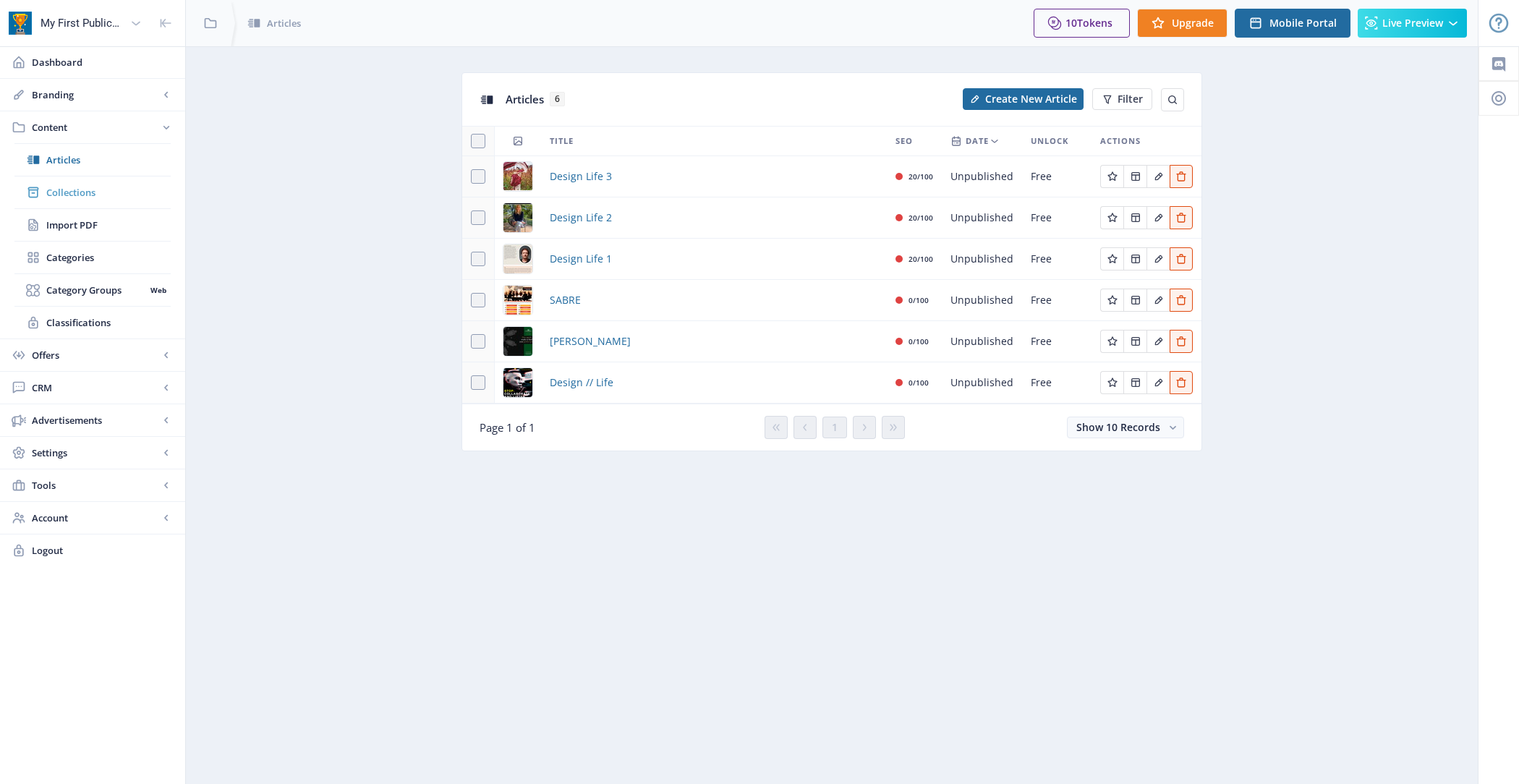
click at [111, 191] on span "Collections" at bounding box center [109, 193] width 125 height 15
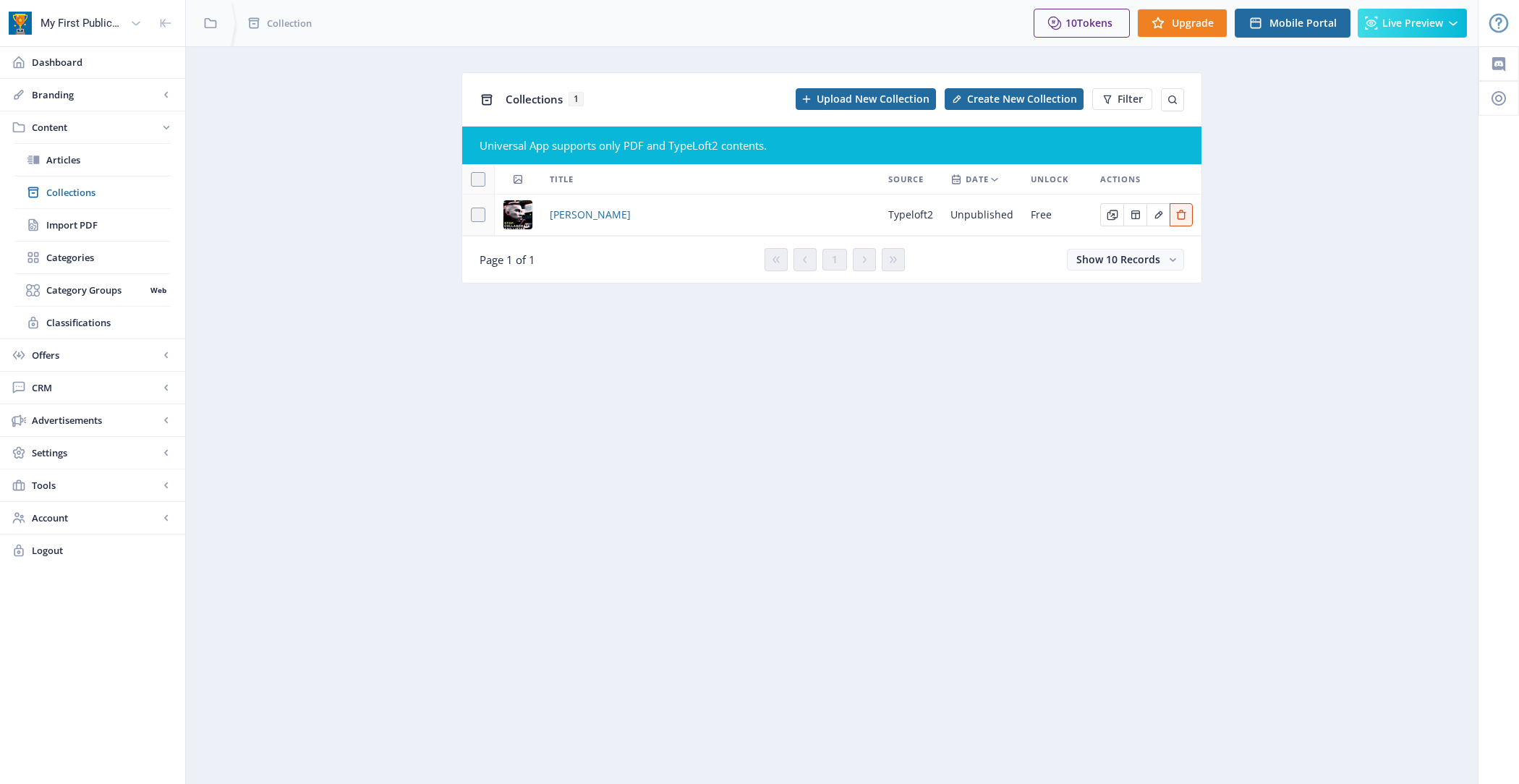
click at [610, 223] on td "[PERSON_NAME]" at bounding box center [710, 215] width 338 height 41
click at [605, 220] on span "[PERSON_NAME]" at bounding box center [590, 215] width 81 height 17
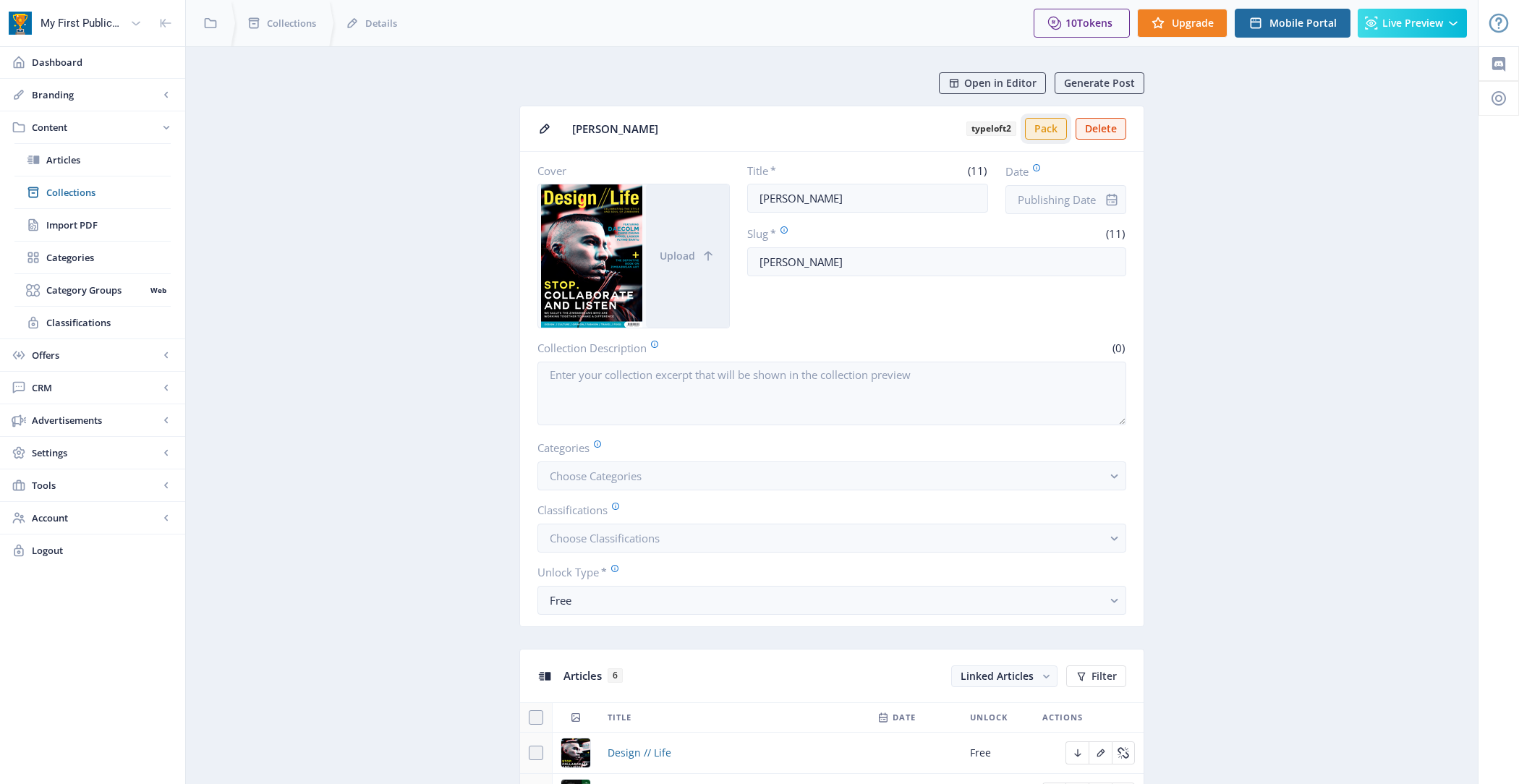
click at [1043, 134] on button "Pack" at bounding box center [1045, 129] width 42 height 21
click at [1462, 59] on span "Preview Universal App" at bounding box center [1415, 60] width 102 height 15
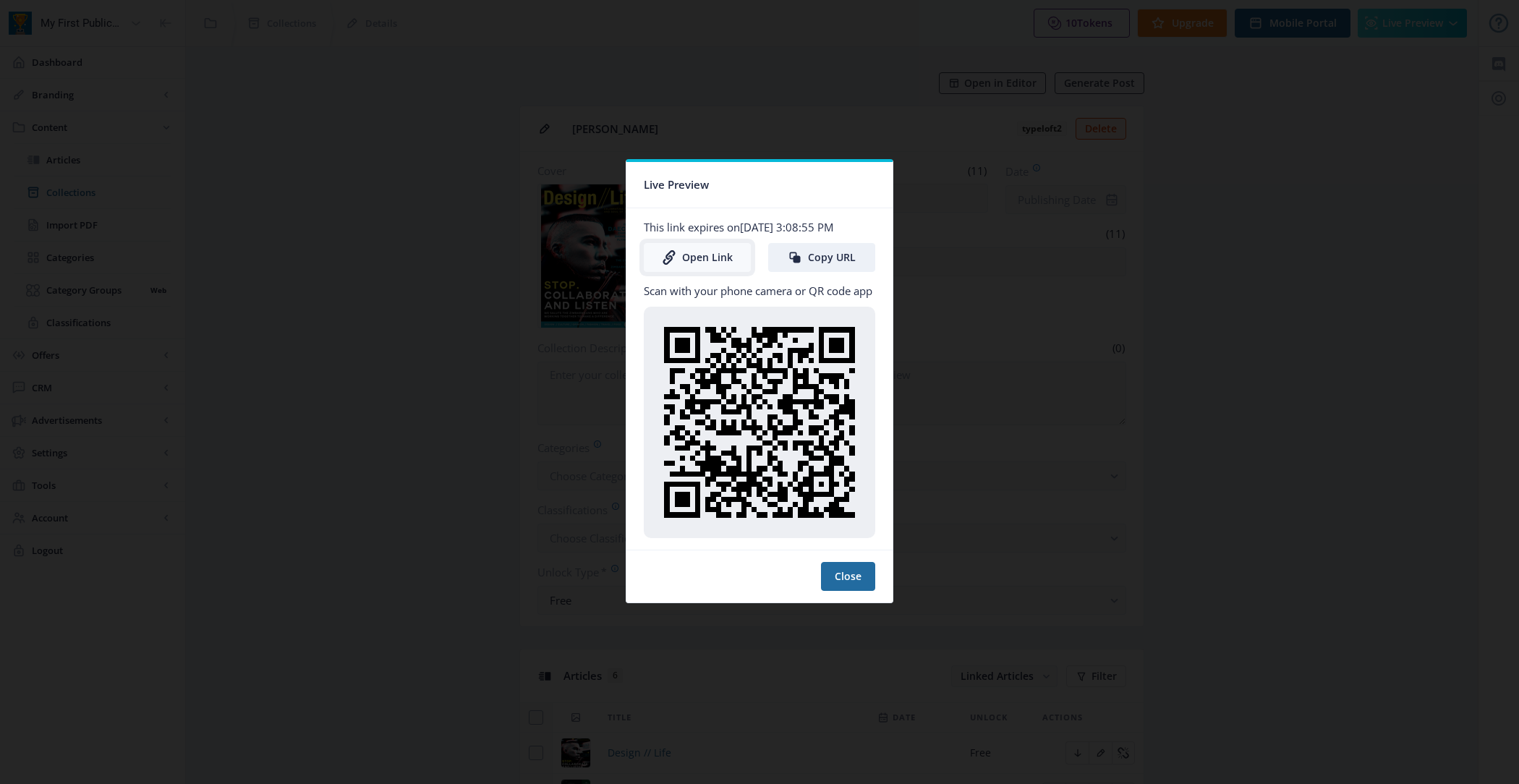
click at [731, 260] on link "Open Link" at bounding box center [697, 257] width 107 height 29
click at [852, 578] on button "Close" at bounding box center [848, 576] width 54 height 29
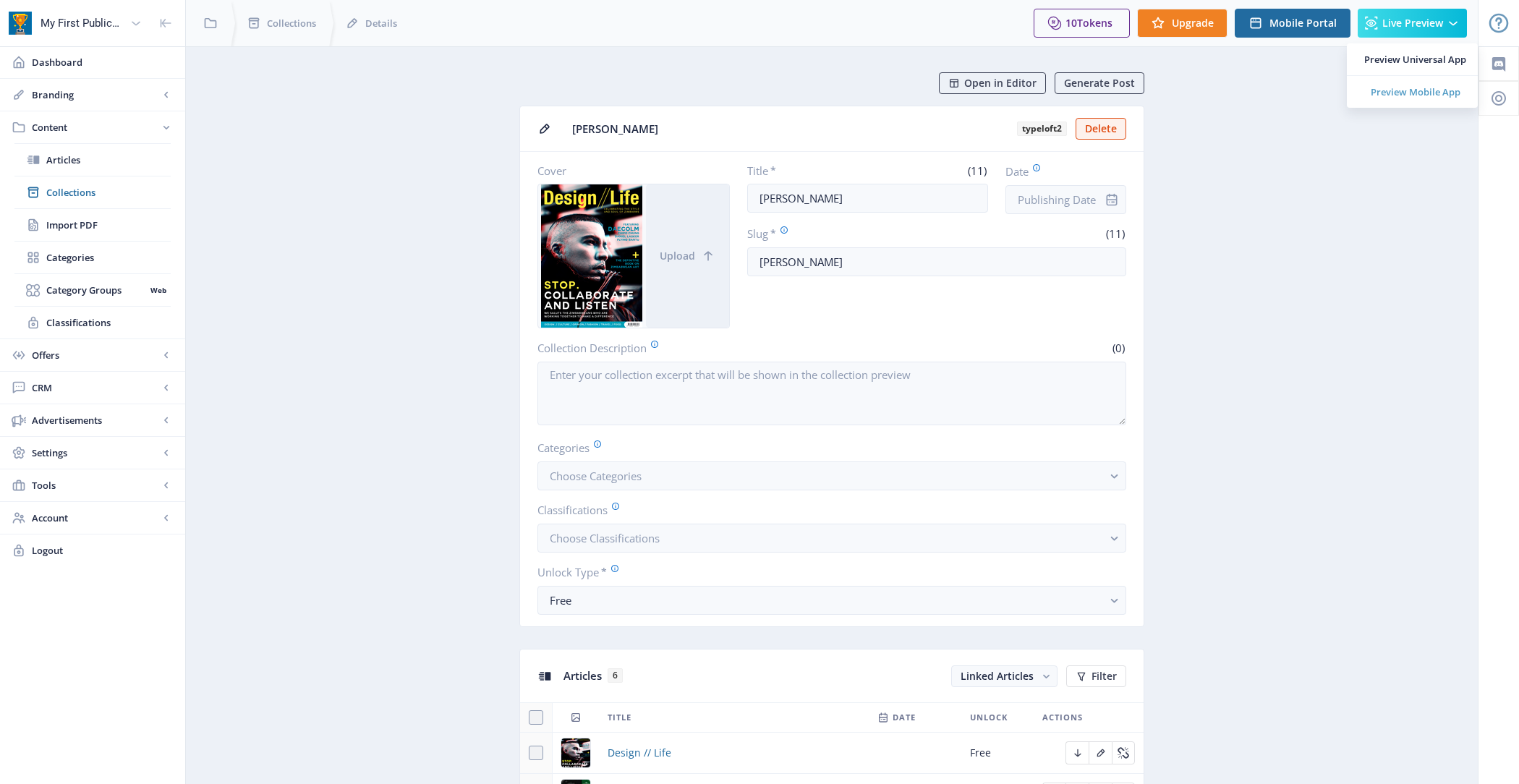
click at [1412, 96] on span "Preview Mobile App" at bounding box center [1415, 92] width 102 height 15
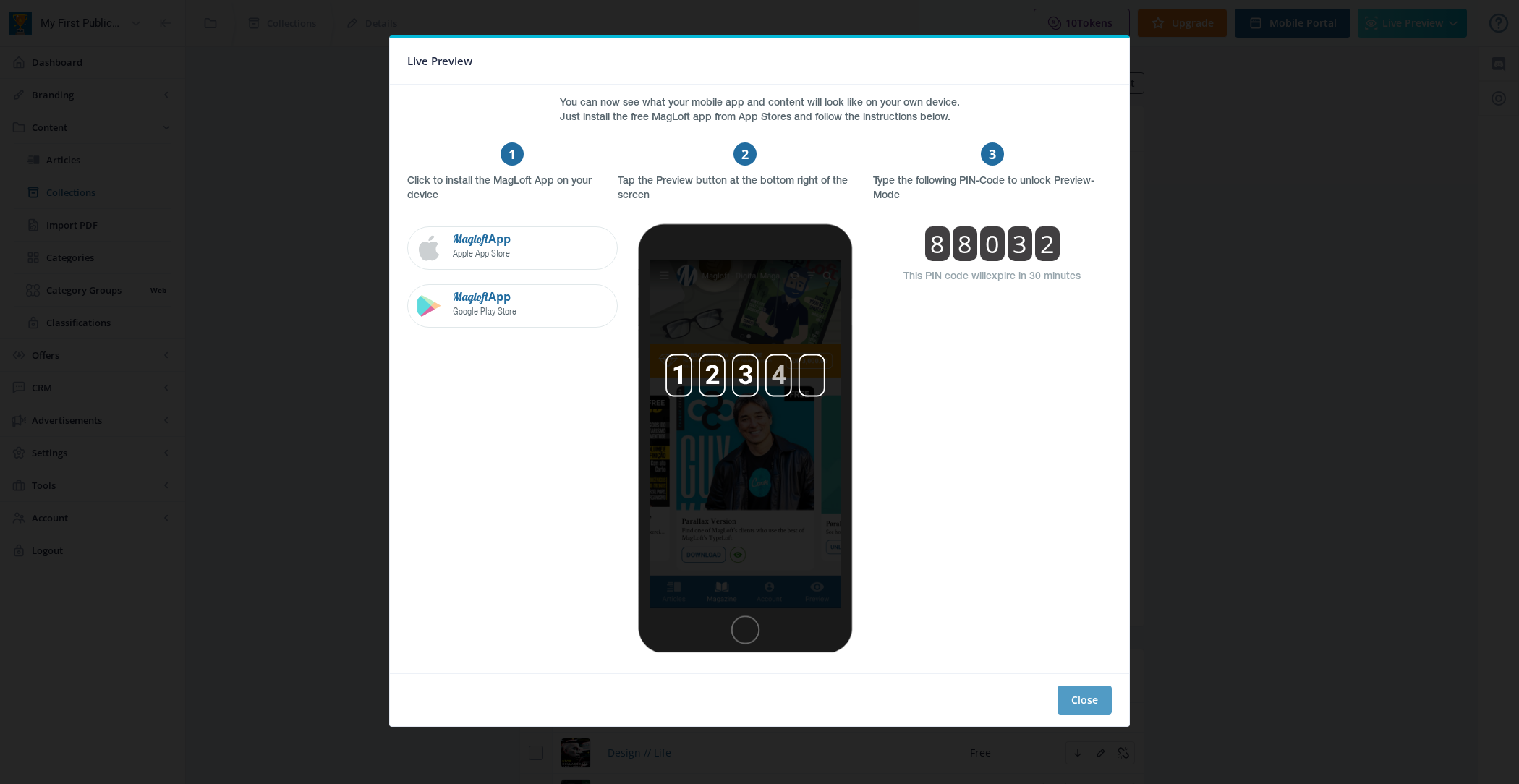
click at [1085, 687] on button "Close" at bounding box center [1085, 700] width 54 height 29
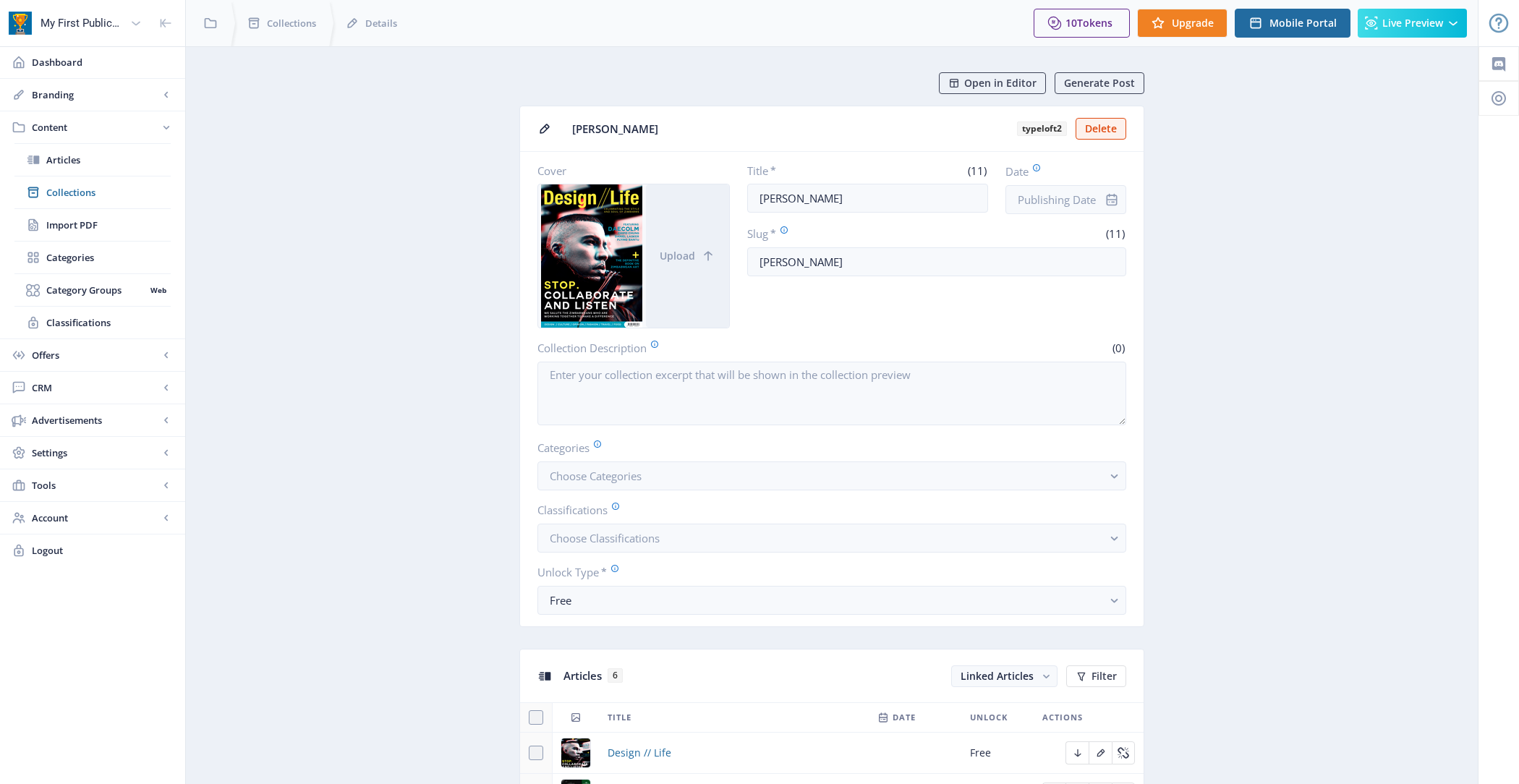
click at [76, 77] on link "Dashboard" at bounding box center [93, 62] width 185 height 32
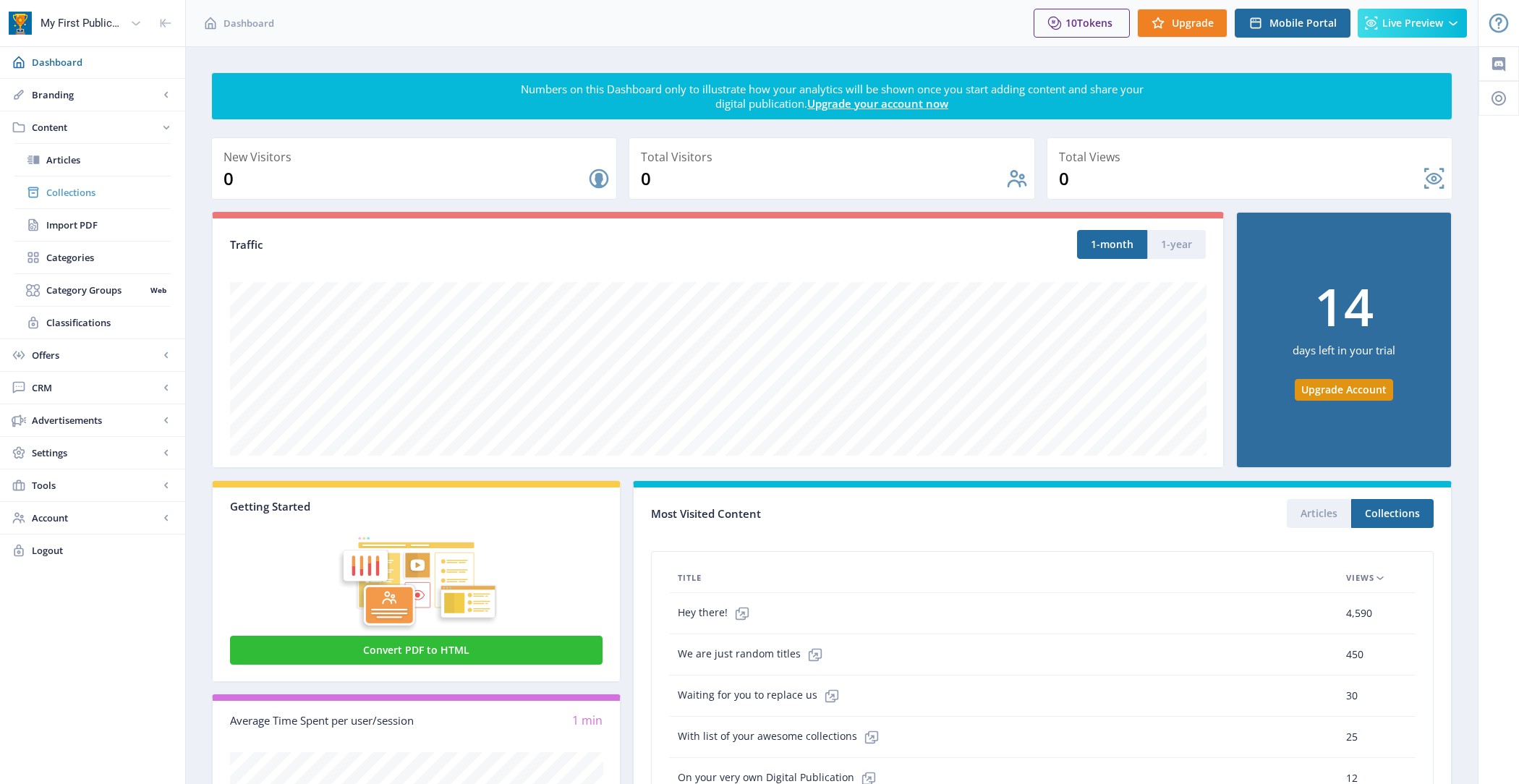
click at [110, 188] on span "Collections" at bounding box center [109, 193] width 125 height 15
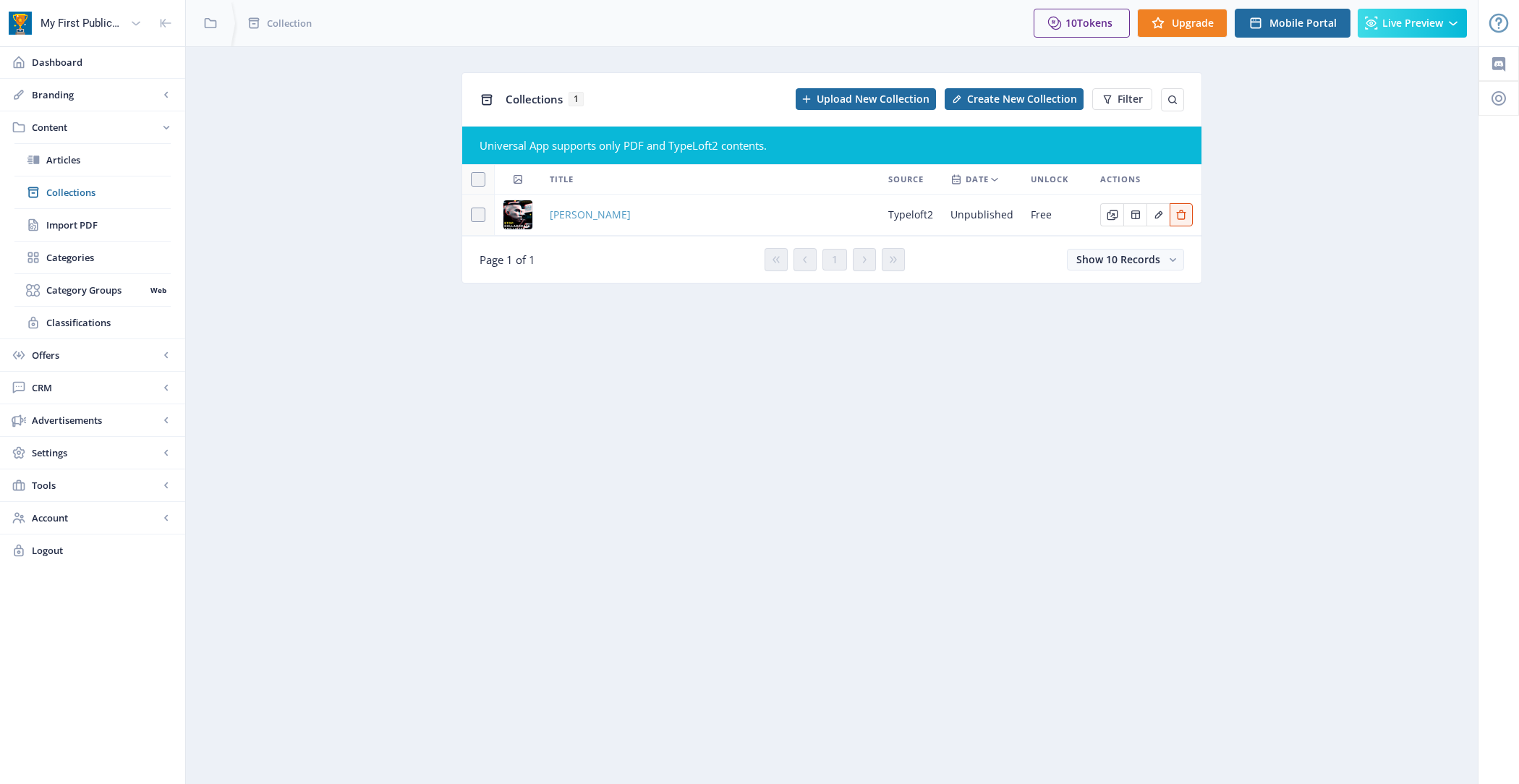
click at [578, 216] on span "[PERSON_NAME]" at bounding box center [590, 215] width 81 height 17
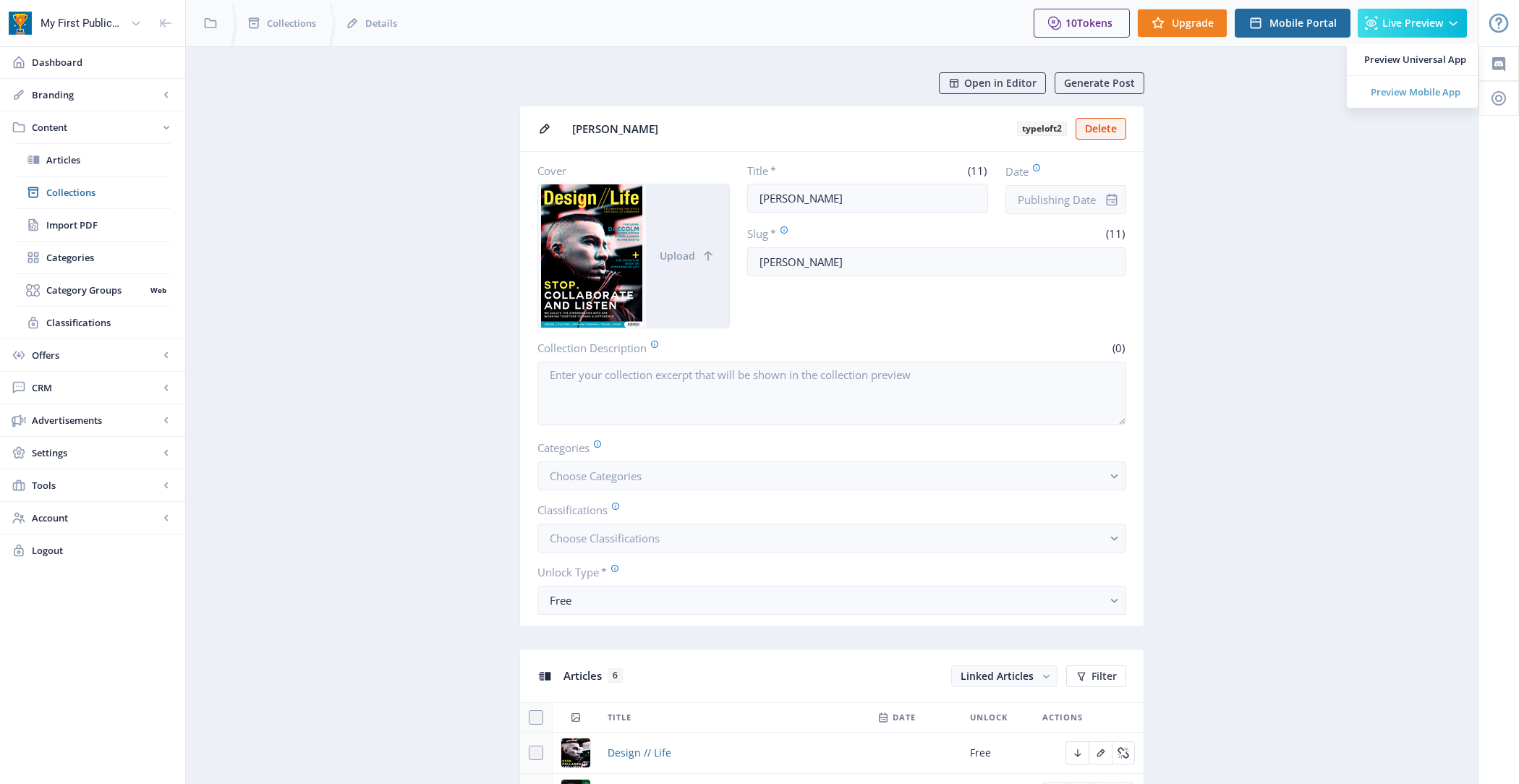
click at [1410, 96] on span "Preview Mobile App" at bounding box center [1415, 92] width 102 height 15
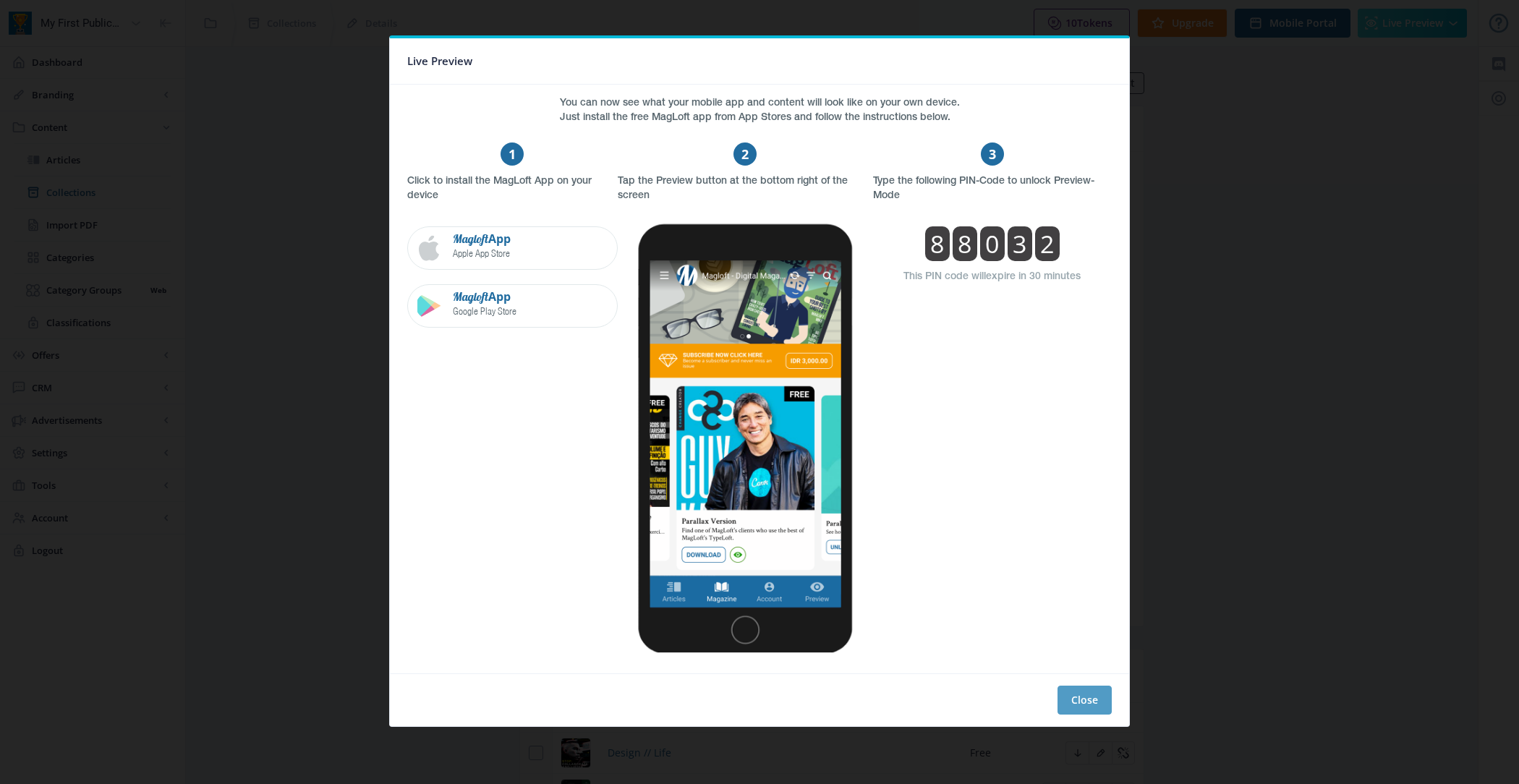
click at [1093, 688] on button "Close" at bounding box center [1085, 700] width 54 height 29
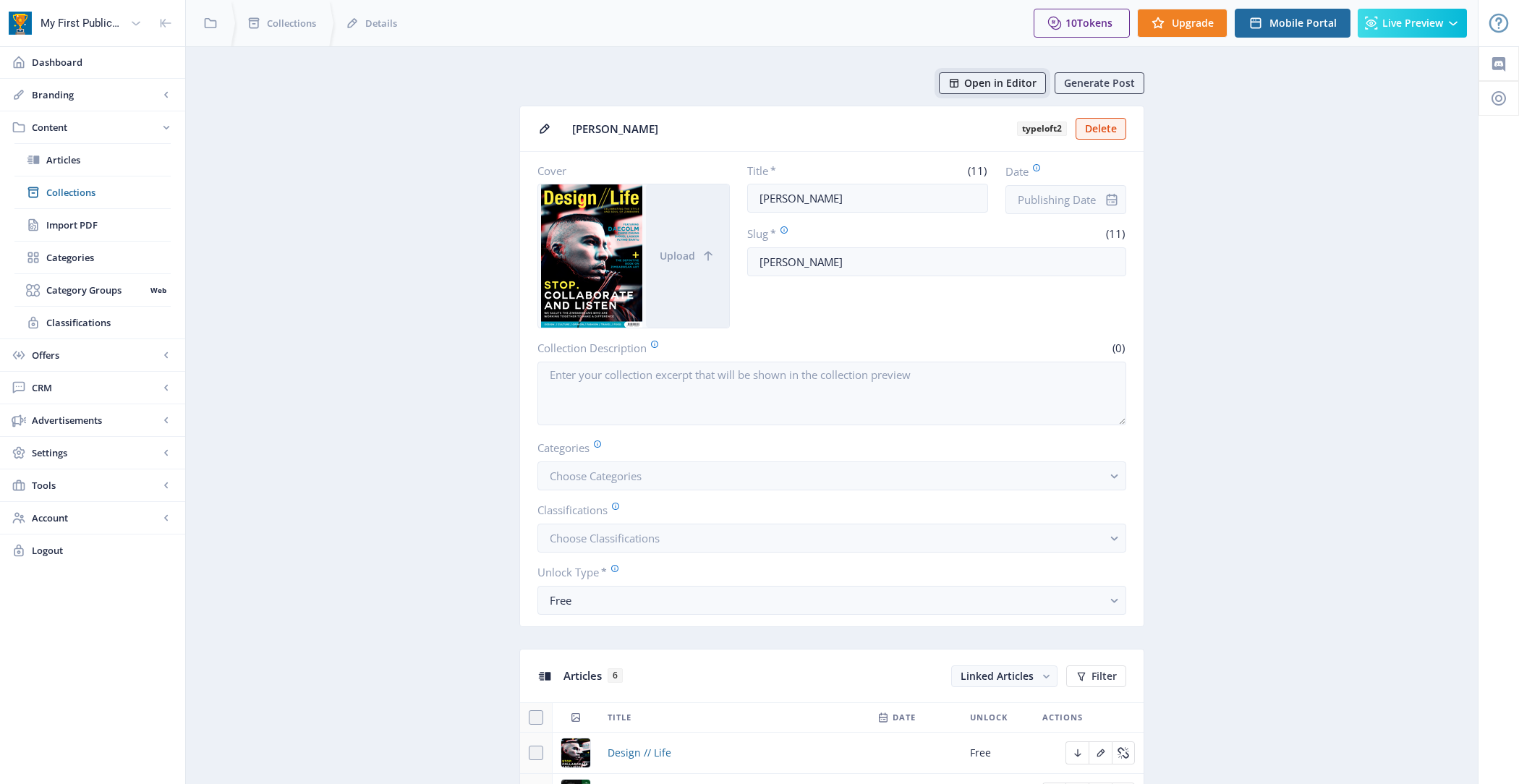
click at [1010, 80] on span "Open in Editor" at bounding box center [1000, 83] width 72 height 11
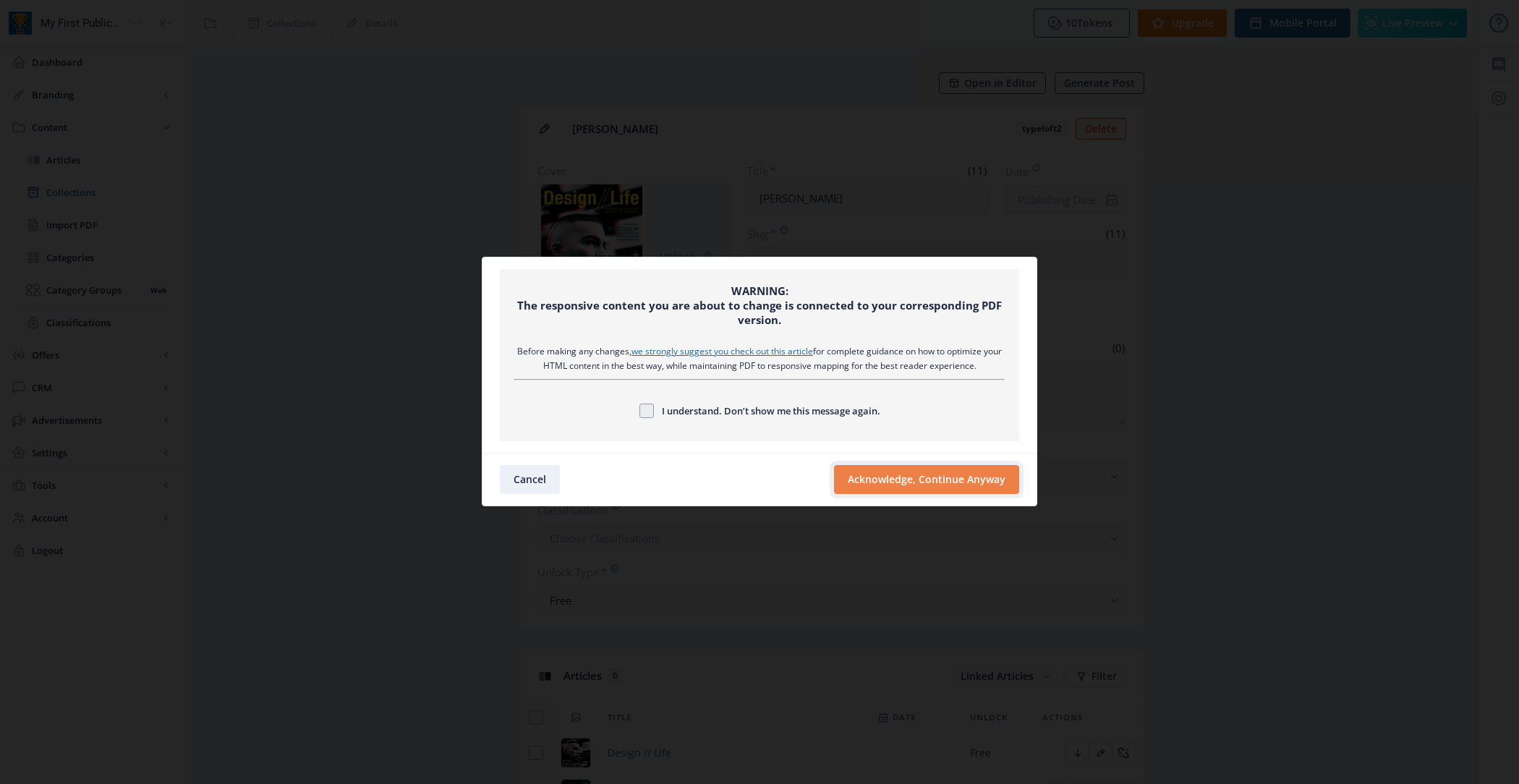
click at [890, 481] on button "Acknowledge, Continue Anyway" at bounding box center [927, 479] width 185 height 29
